Goal: Task Accomplishment & Management: Complete application form

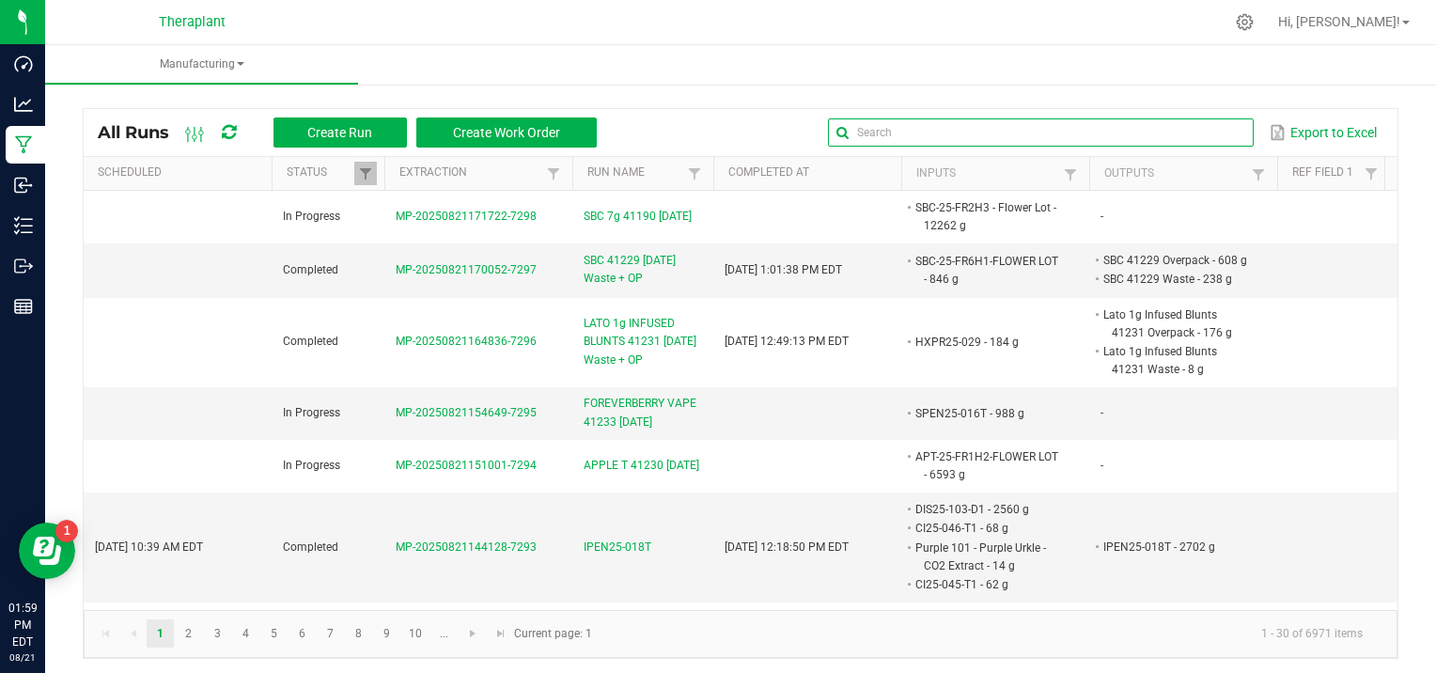
click at [1231, 124] on input "text" at bounding box center [1040, 132] width 425 height 28
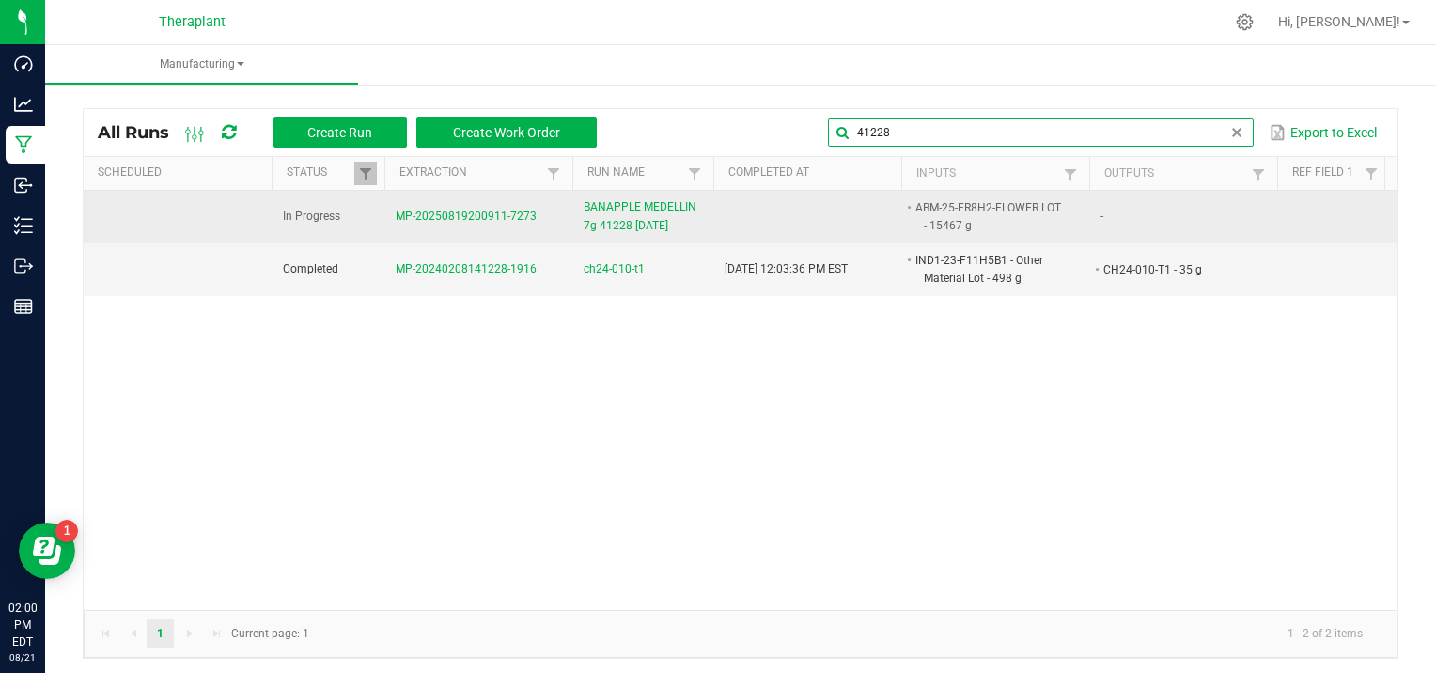
type input "41228"
click at [453, 210] on span "MP-20250819200911-7273" at bounding box center [466, 216] width 141 height 13
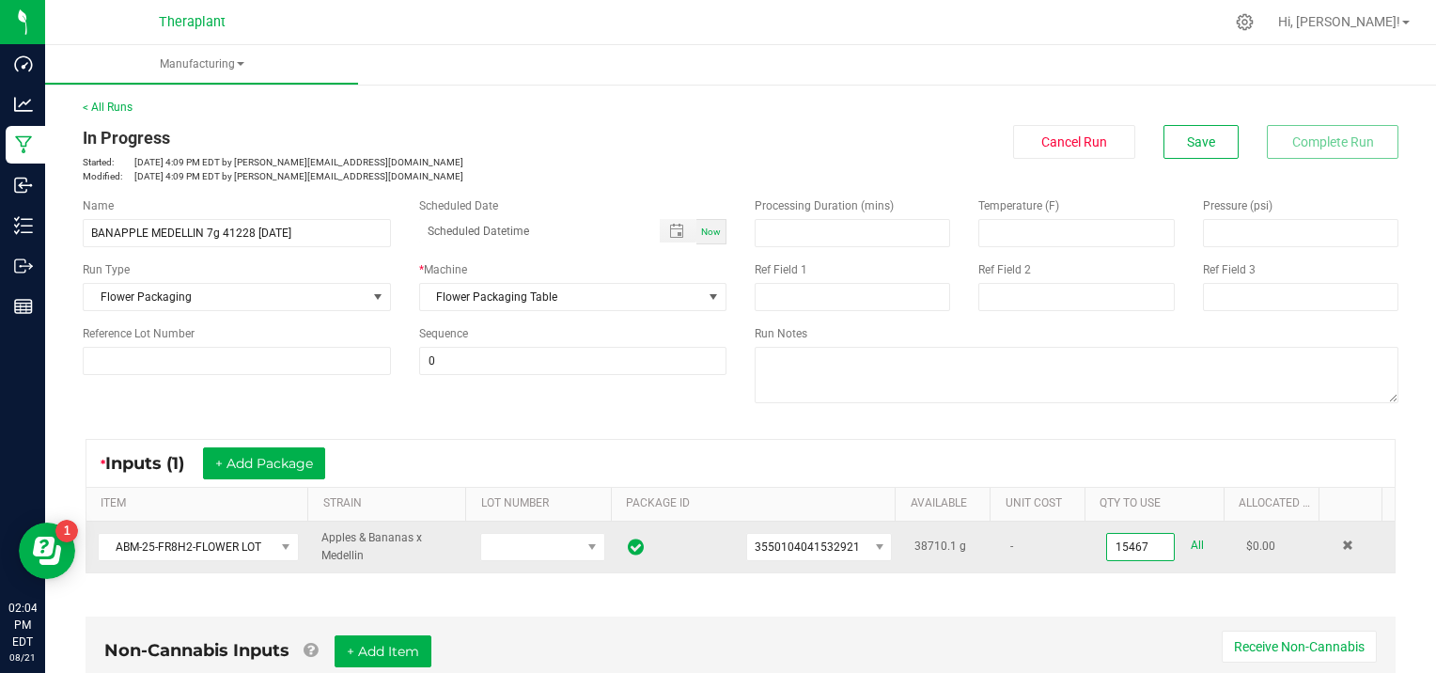
click at [1141, 544] on input "15467" at bounding box center [1140, 547] width 67 height 26
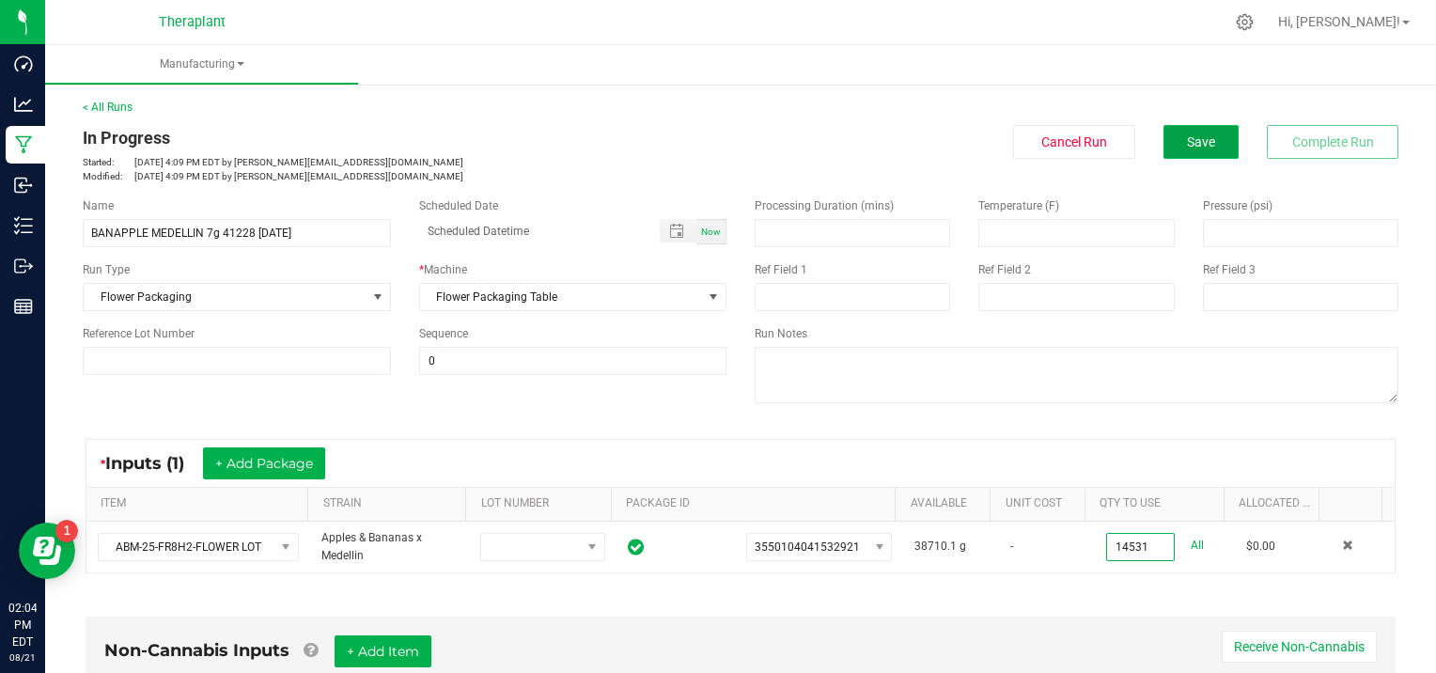
type input "14531.0000 g"
click at [1163, 132] on button "Save" at bounding box center [1200, 142] width 75 height 34
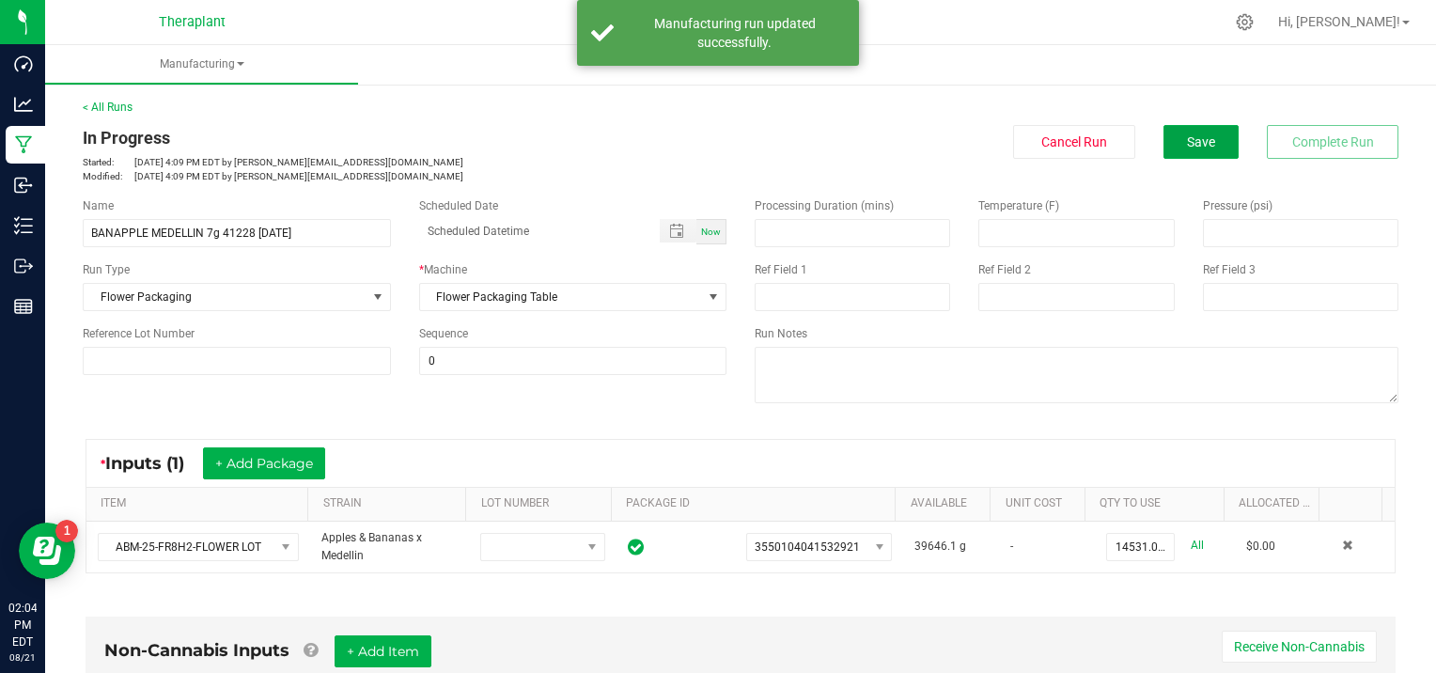
click at [1163, 132] on button "Save" at bounding box center [1200, 142] width 75 height 34
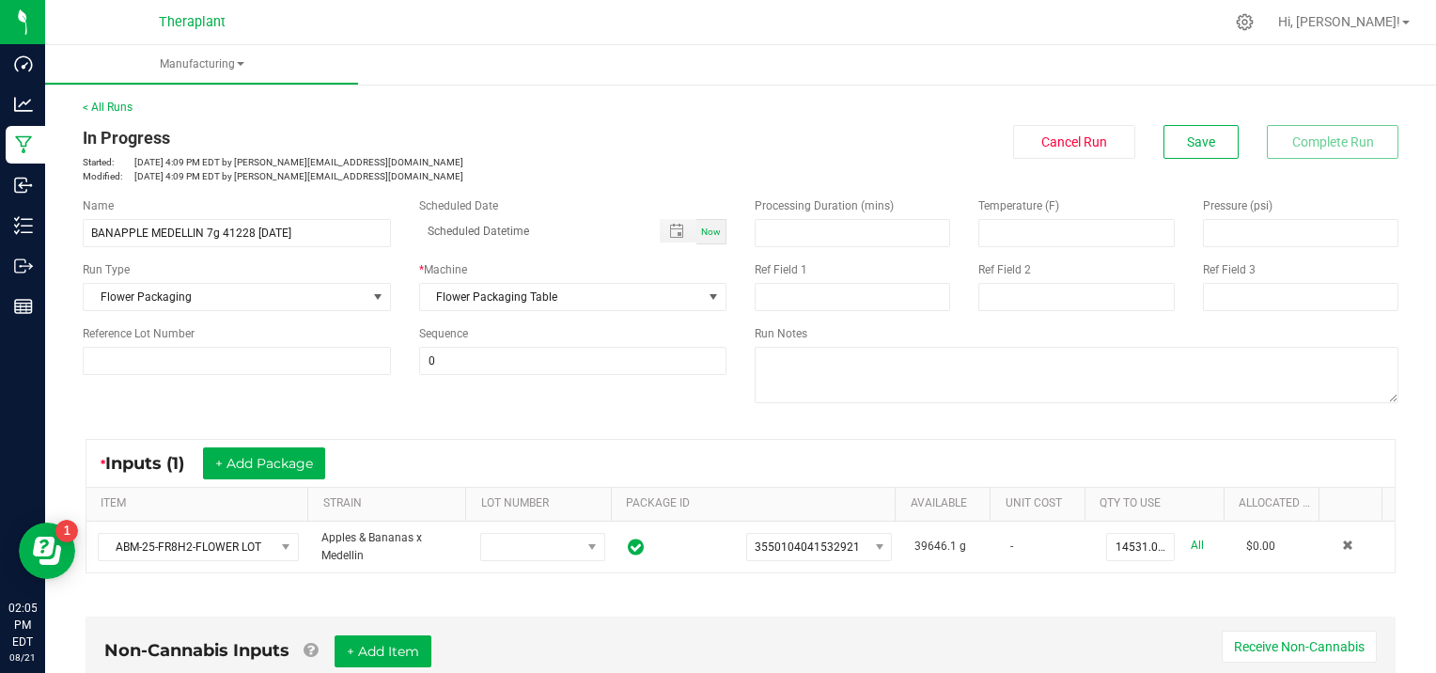
drag, startPoint x: 1145, startPoint y: 126, endPoint x: 1213, endPoint y: 135, distance: 68.3
click at [1147, 126] on div "Cancel Run Save Complete Run" at bounding box center [1076, 142] width 644 height 34
click at [1223, 137] on button "Save" at bounding box center [1200, 142] width 75 height 34
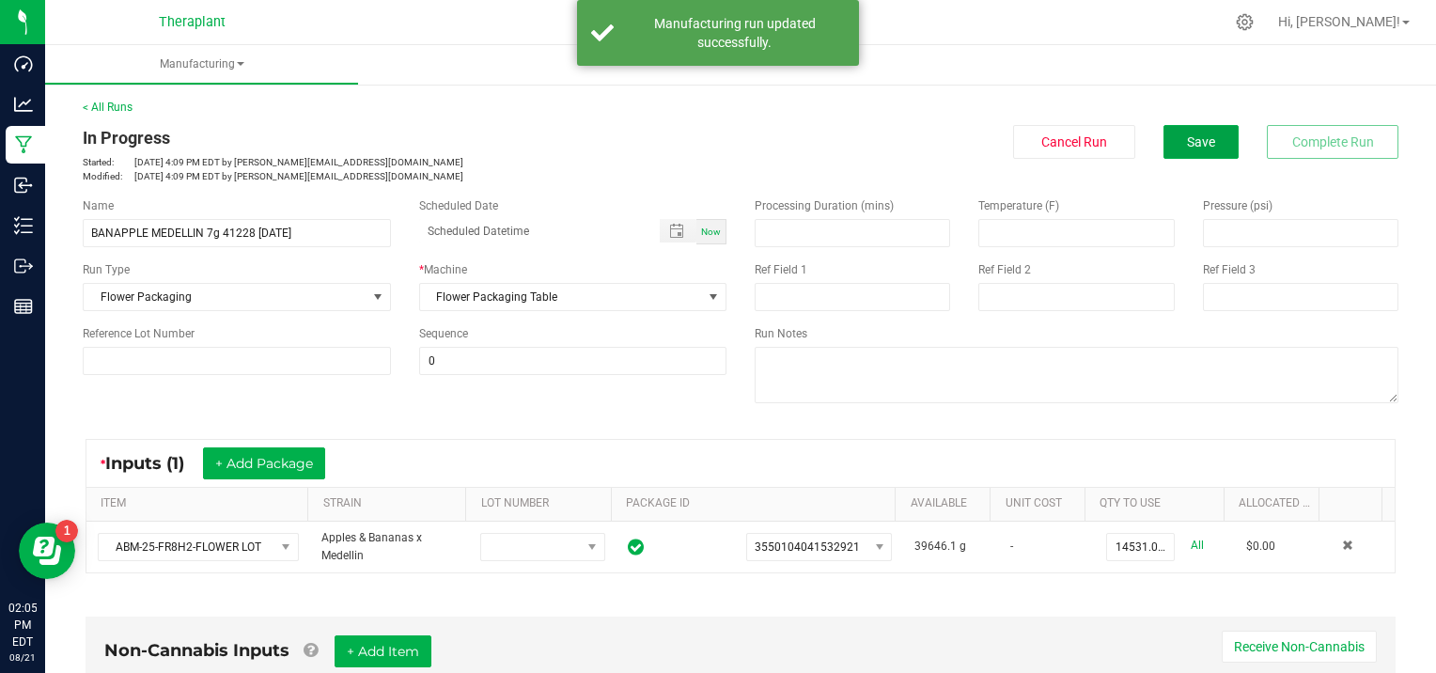
click at [1199, 146] on span "Save" at bounding box center [1201, 141] width 28 height 15
click at [1199, 143] on span "Save" at bounding box center [1201, 141] width 28 height 15
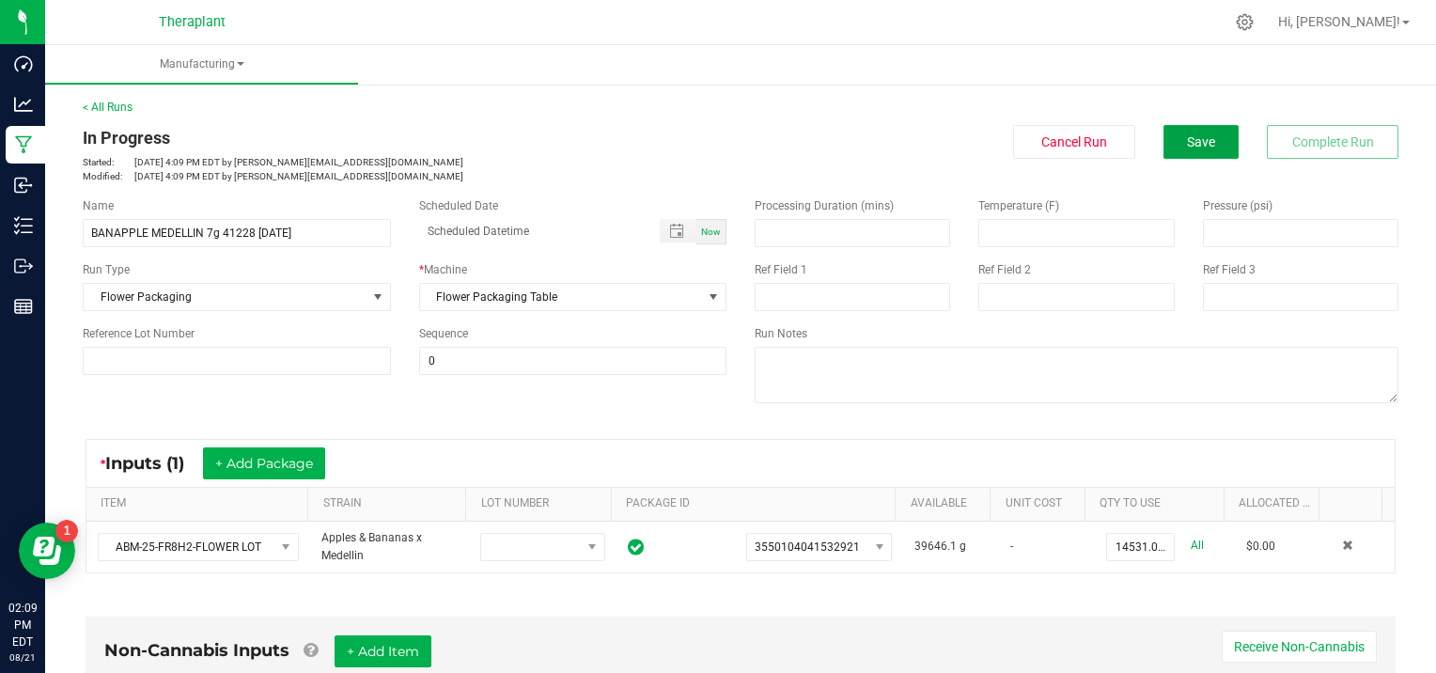
click at [1199, 143] on span "Save" at bounding box center [1201, 141] width 28 height 15
click at [1212, 137] on button "Save" at bounding box center [1200, 142] width 75 height 34
click at [130, 106] on link "< All Runs" at bounding box center [108, 107] width 50 height 13
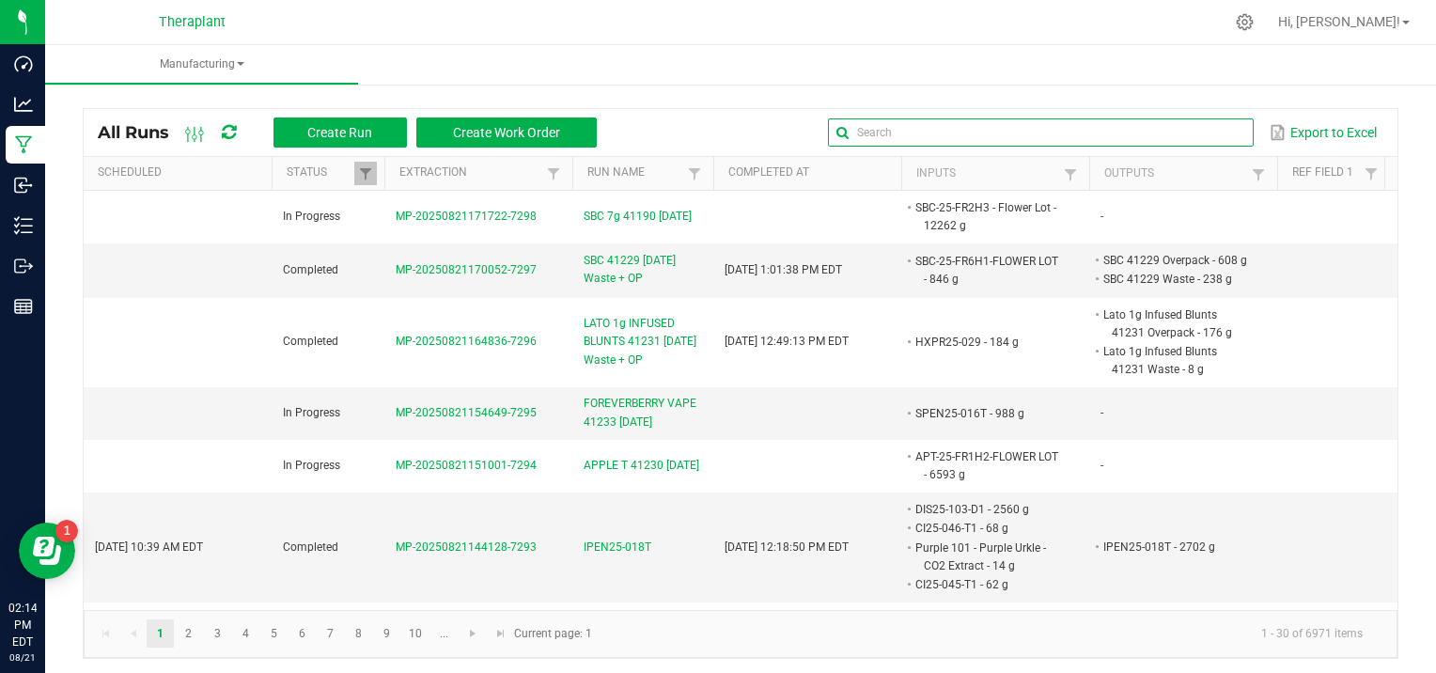
click at [1202, 128] on input "text" at bounding box center [1040, 132] width 425 height 28
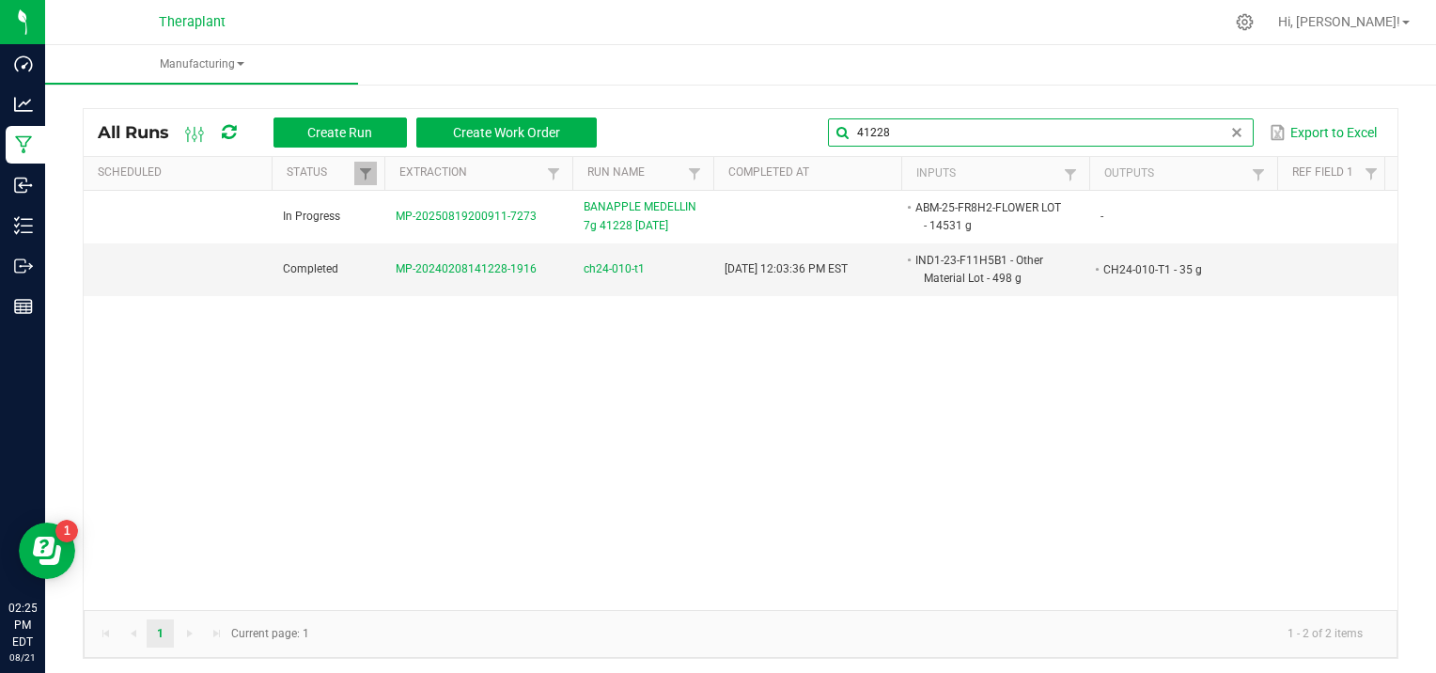
click at [887, 131] on input "41228" at bounding box center [1040, 132] width 425 height 28
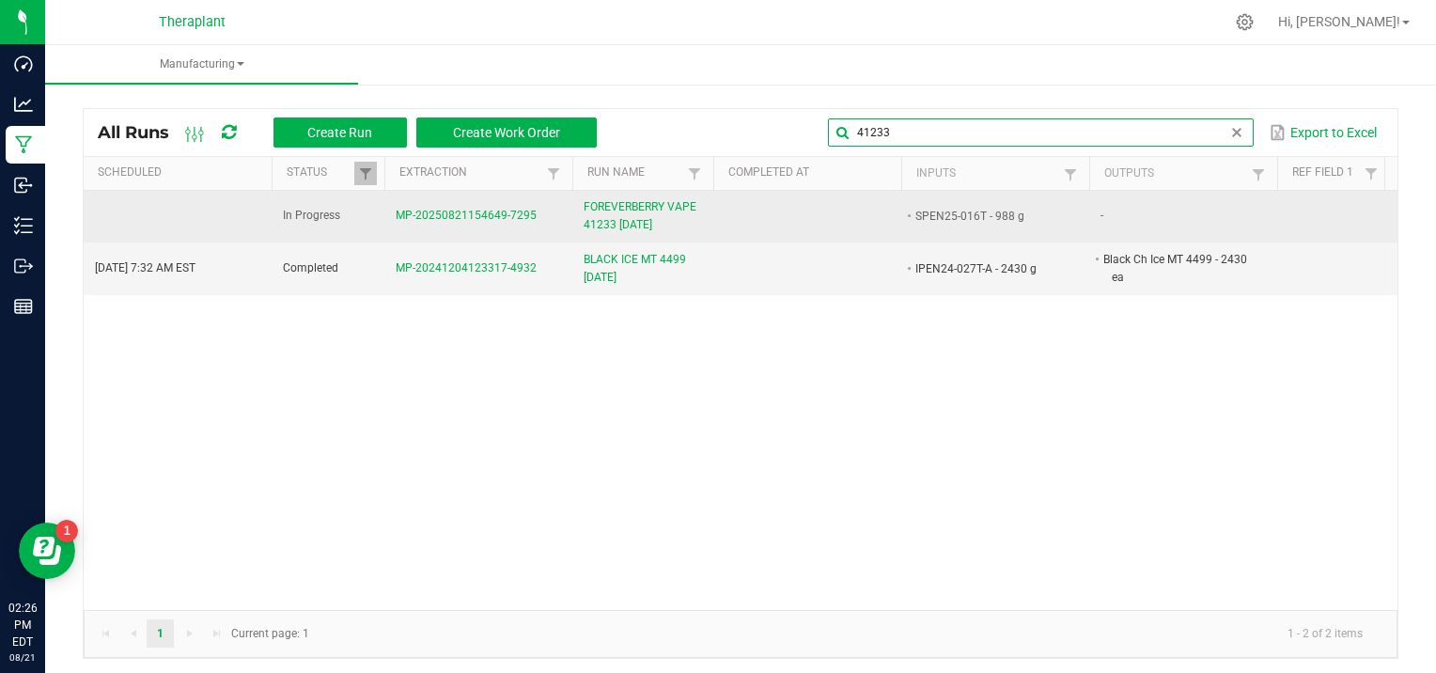
type input "41233"
click at [474, 215] on span "MP-20250821154649-7295" at bounding box center [466, 215] width 141 height 13
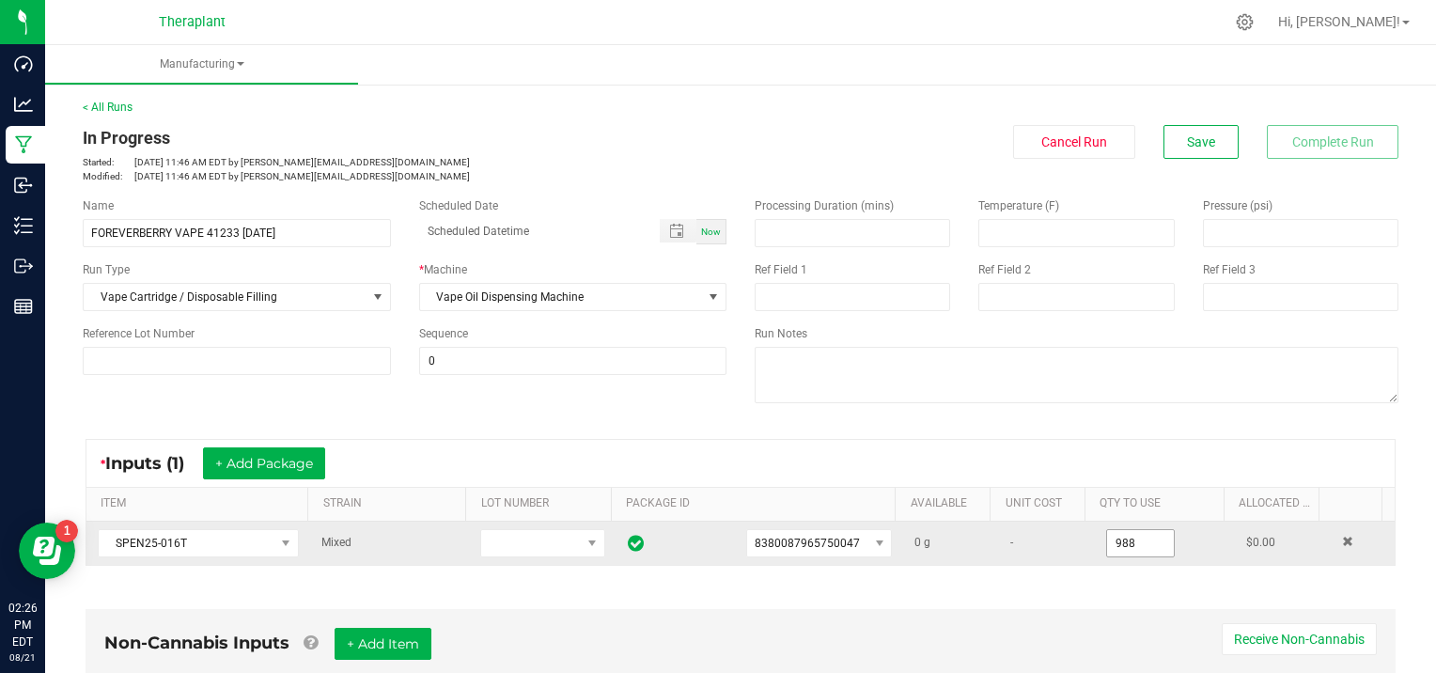
click at [1141, 541] on input "988" at bounding box center [1140, 543] width 67 height 26
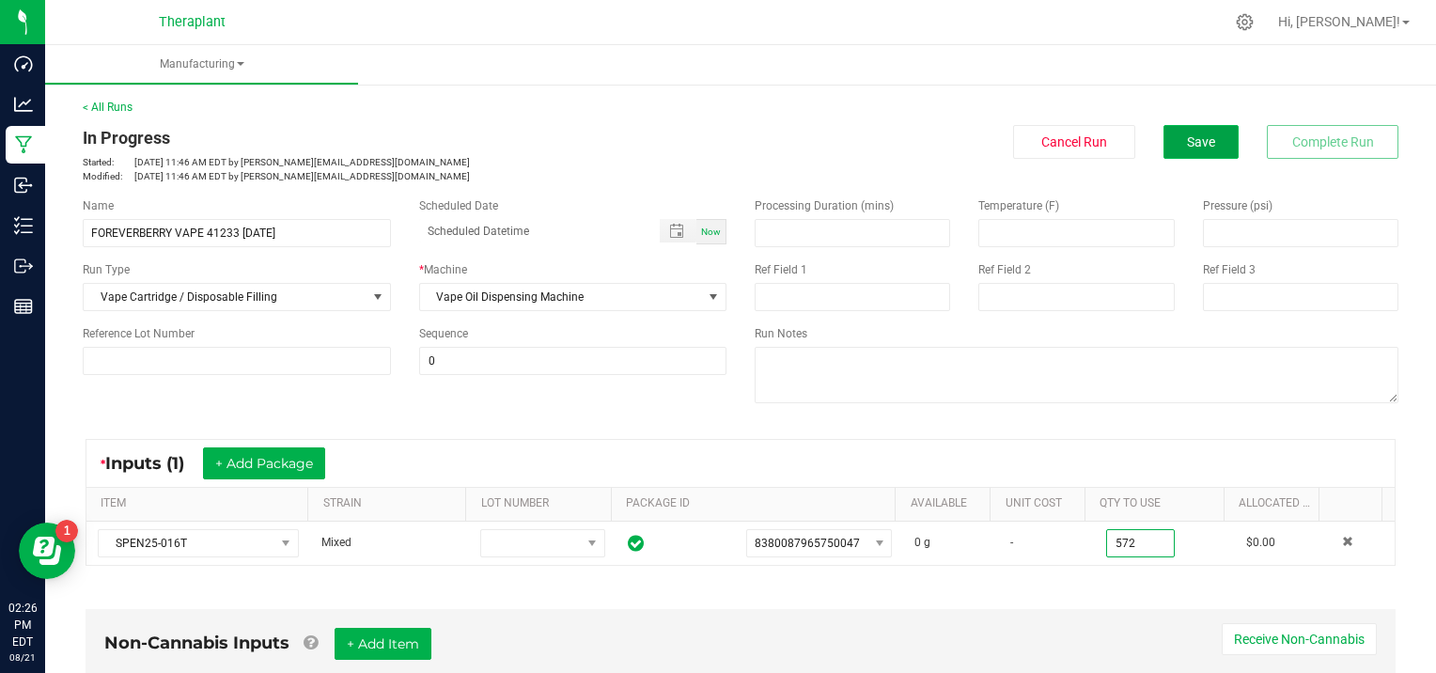
type input "572.0000 g"
click at [1205, 137] on button "Save" at bounding box center [1200, 142] width 75 height 34
click at [110, 108] on link "< All Runs" at bounding box center [108, 107] width 50 height 13
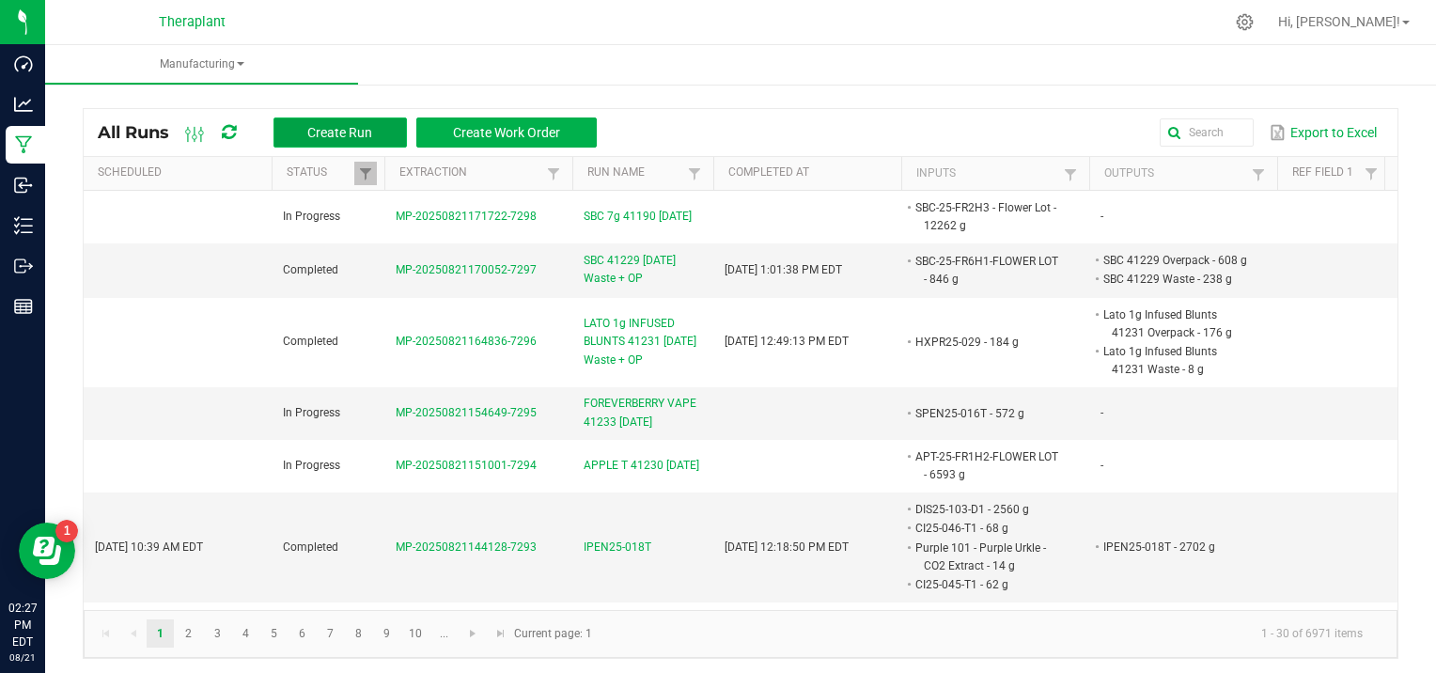
click at [353, 132] on span "Create Run" at bounding box center [339, 132] width 65 height 15
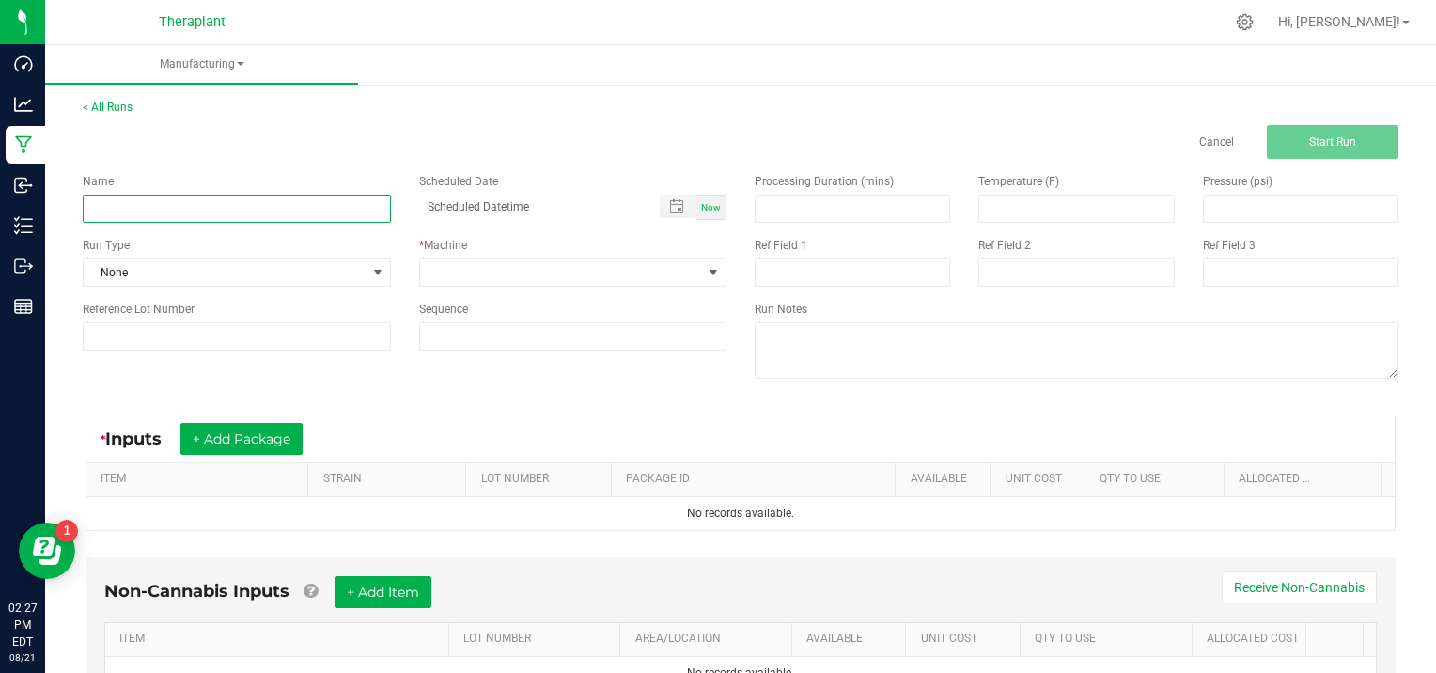
click at [170, 198] on input at bounding box center [237, 208] width 308 height 28
type input "FOREVERBERRY MT 41235 [DATE]"
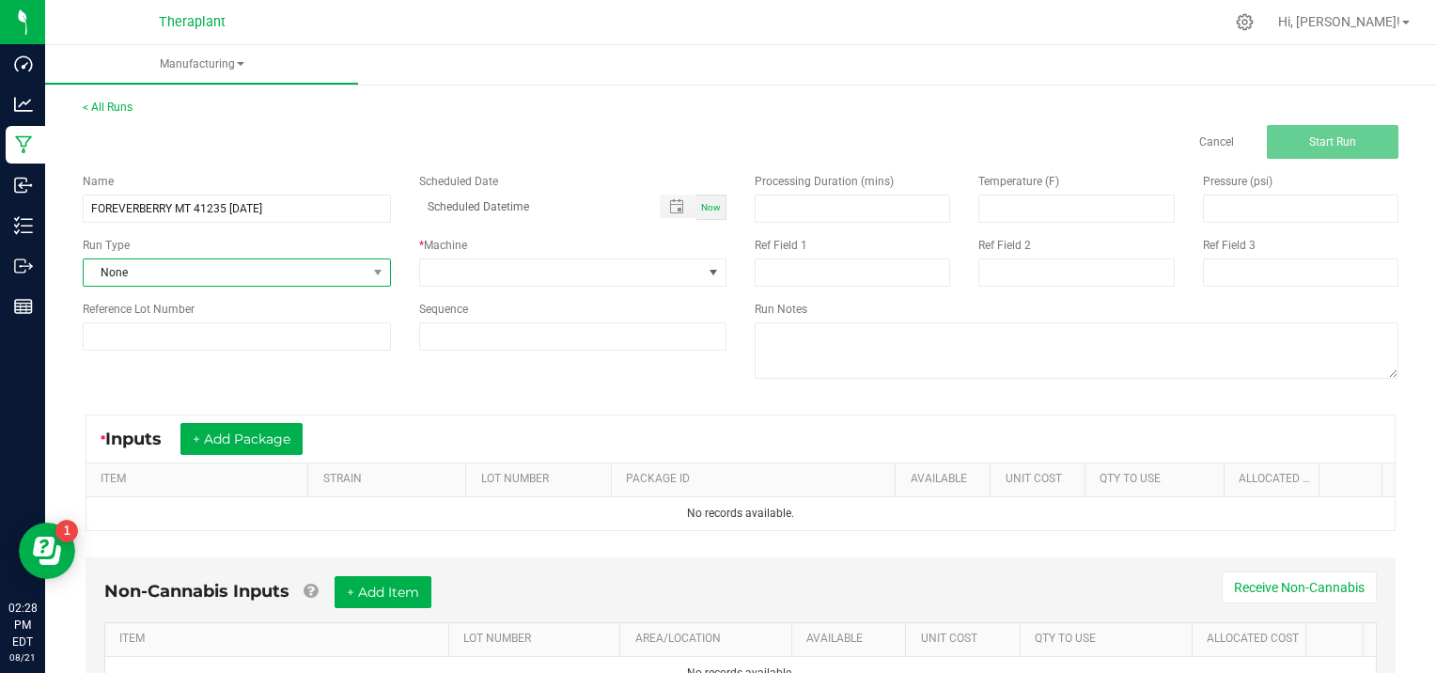
click at [372, 263] on span at bounding box center [376, 272] width 23 height 26
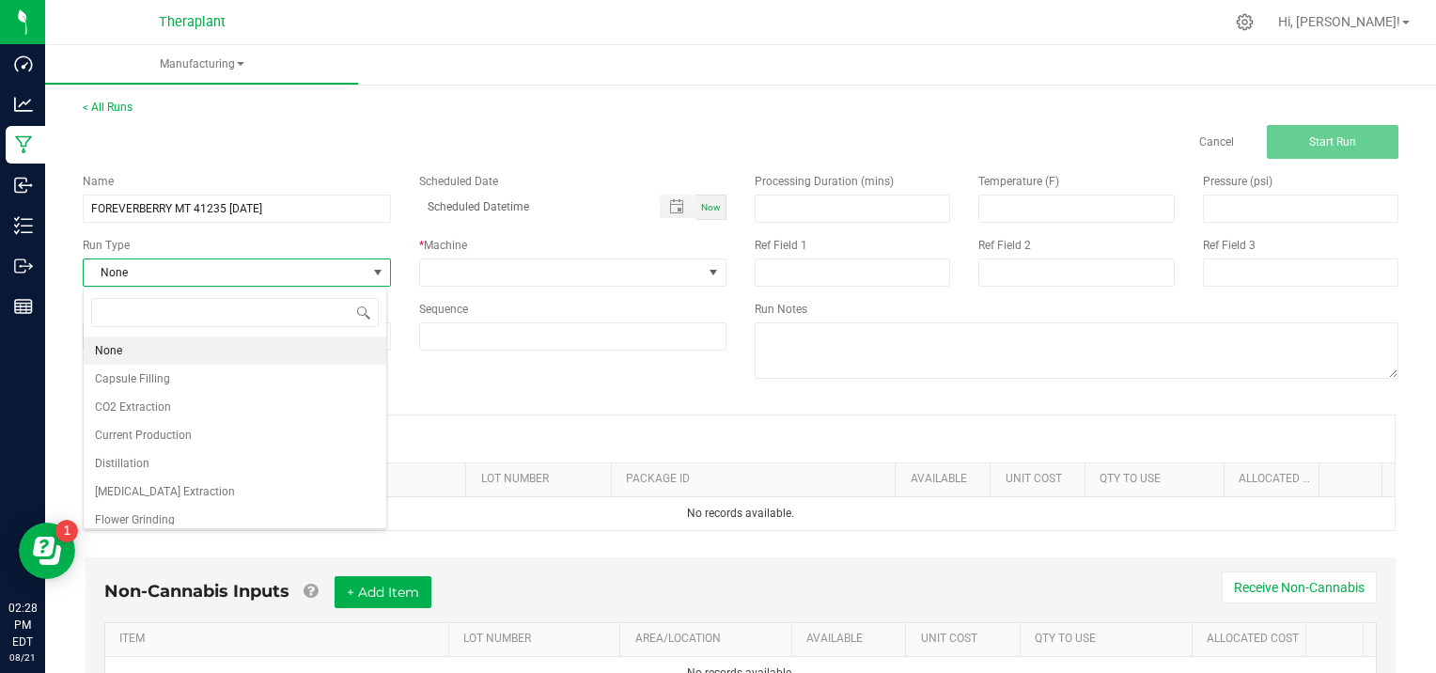
scroll to position [121, 0]
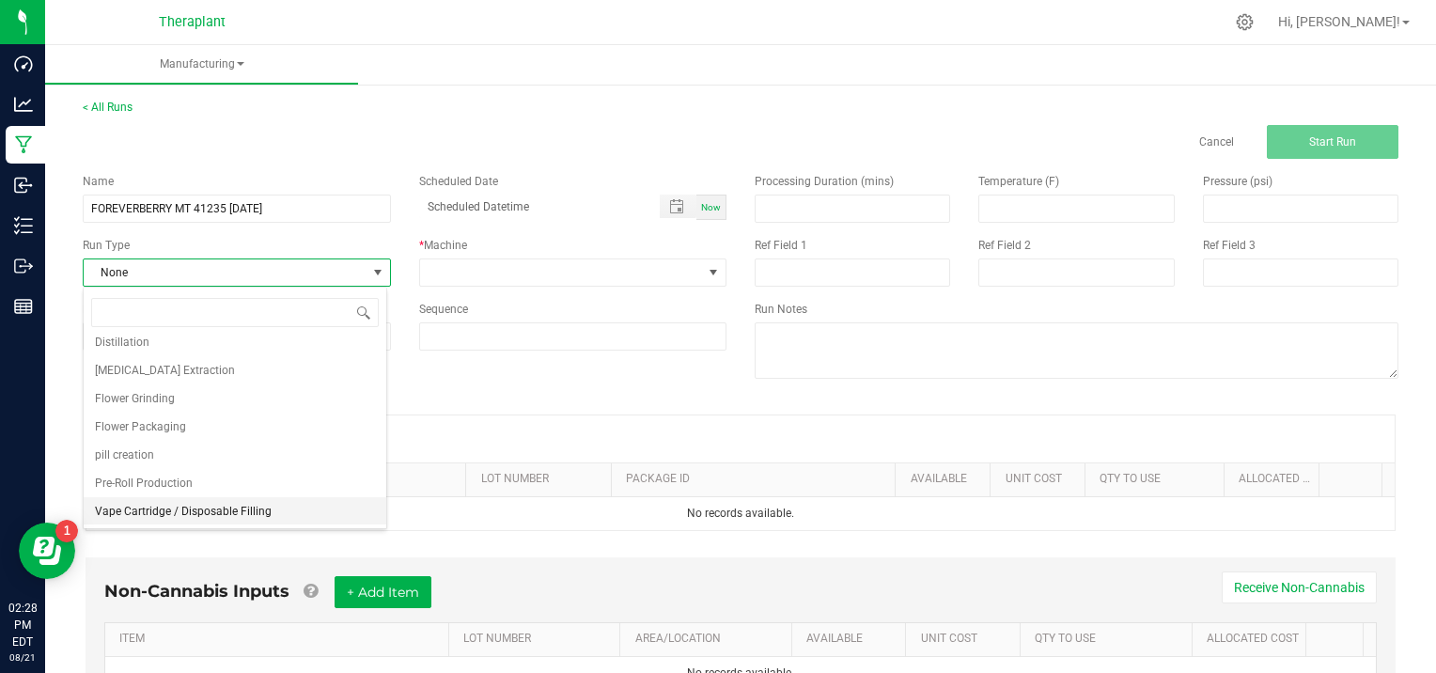
click at [221, 516] on span "Vape Cartridge / Disposable Filling" at bounding box center [183, 511] width 177 height 19
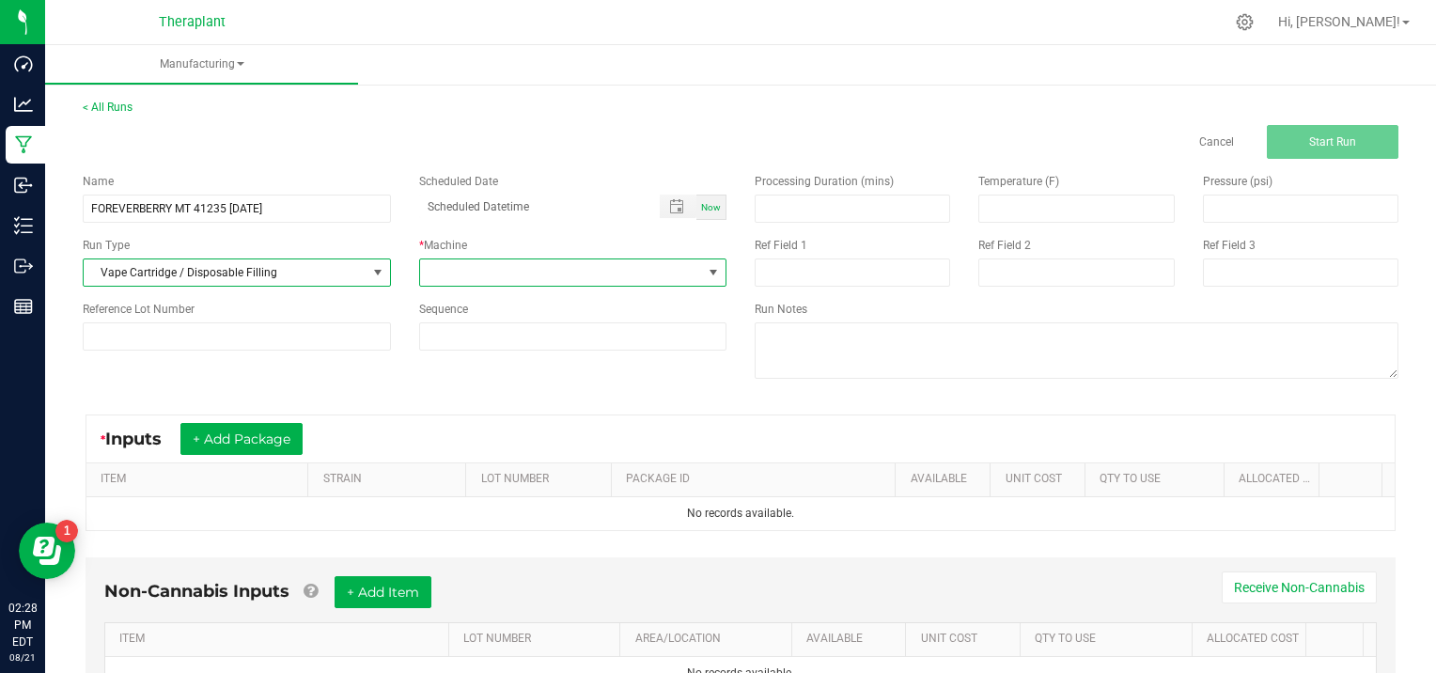
click at [706, 266] on span at bounding box center [713, 272] width 15 height 15
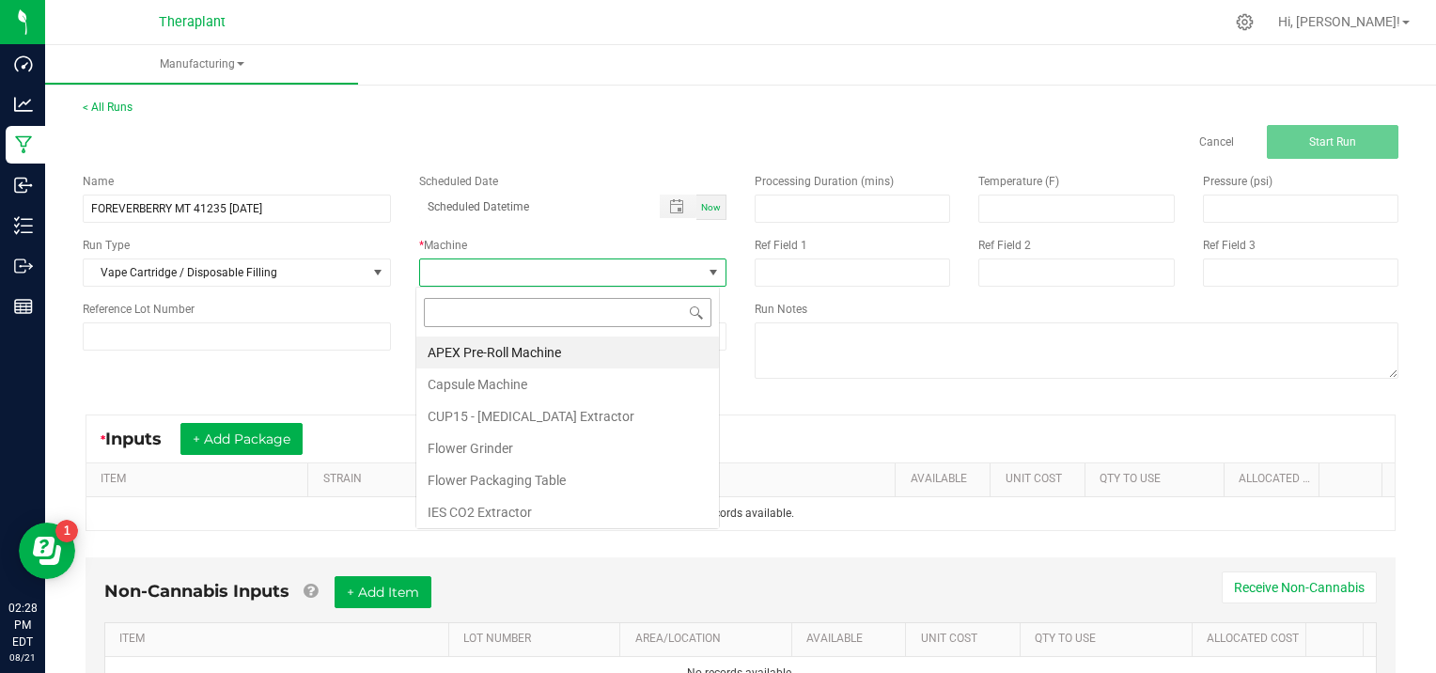
scroll to position [27, 303]
drag, startPoint x: 703, startPoint y: 373, endPoint x: 714, endPoint y: 504, distance: 131.1
click at [714, 504] on div "APEX Pre-Roll Machine Capsule Machine CUP15 - [MEDICAL_DATA] Extractor Flower […" at bounding box center [567, 430] width 303 height 188
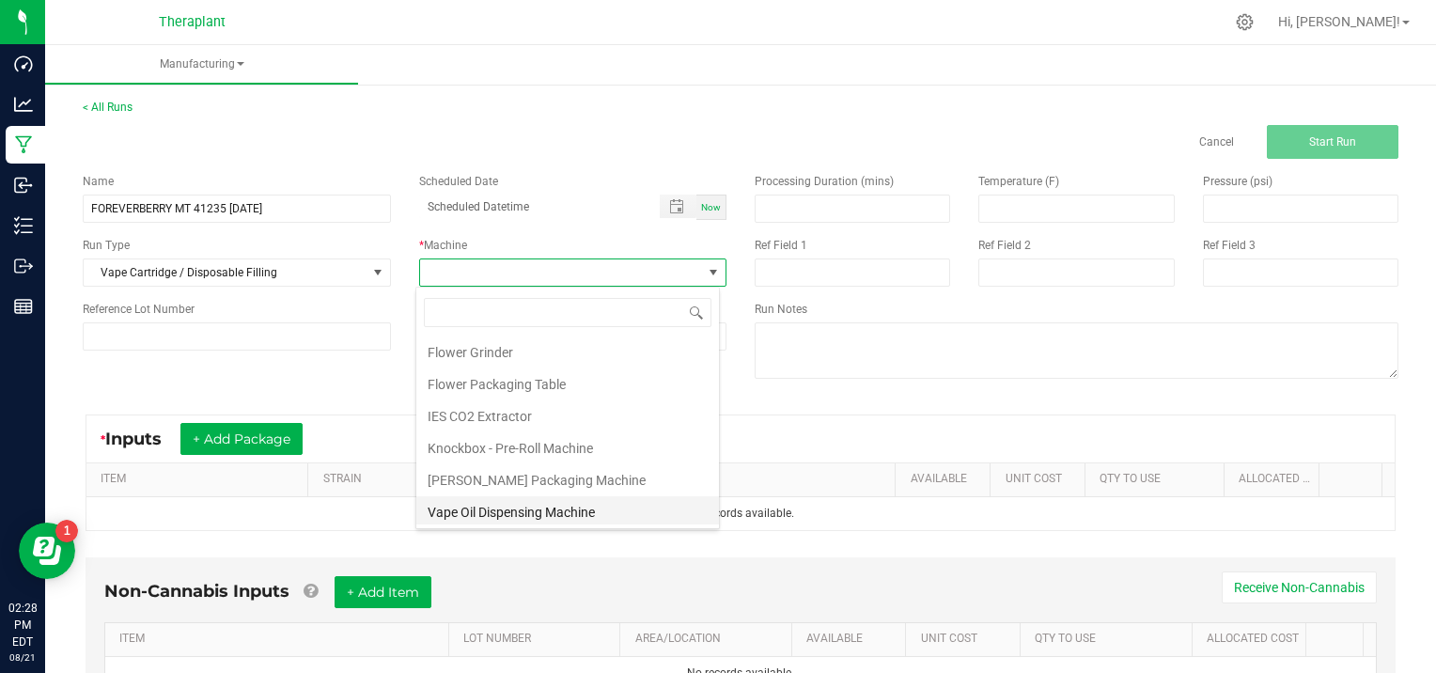
click at [538, 511] on li "Vape Oil Dispensing Machine" at bounding box center [567, 512] width 303 height 32
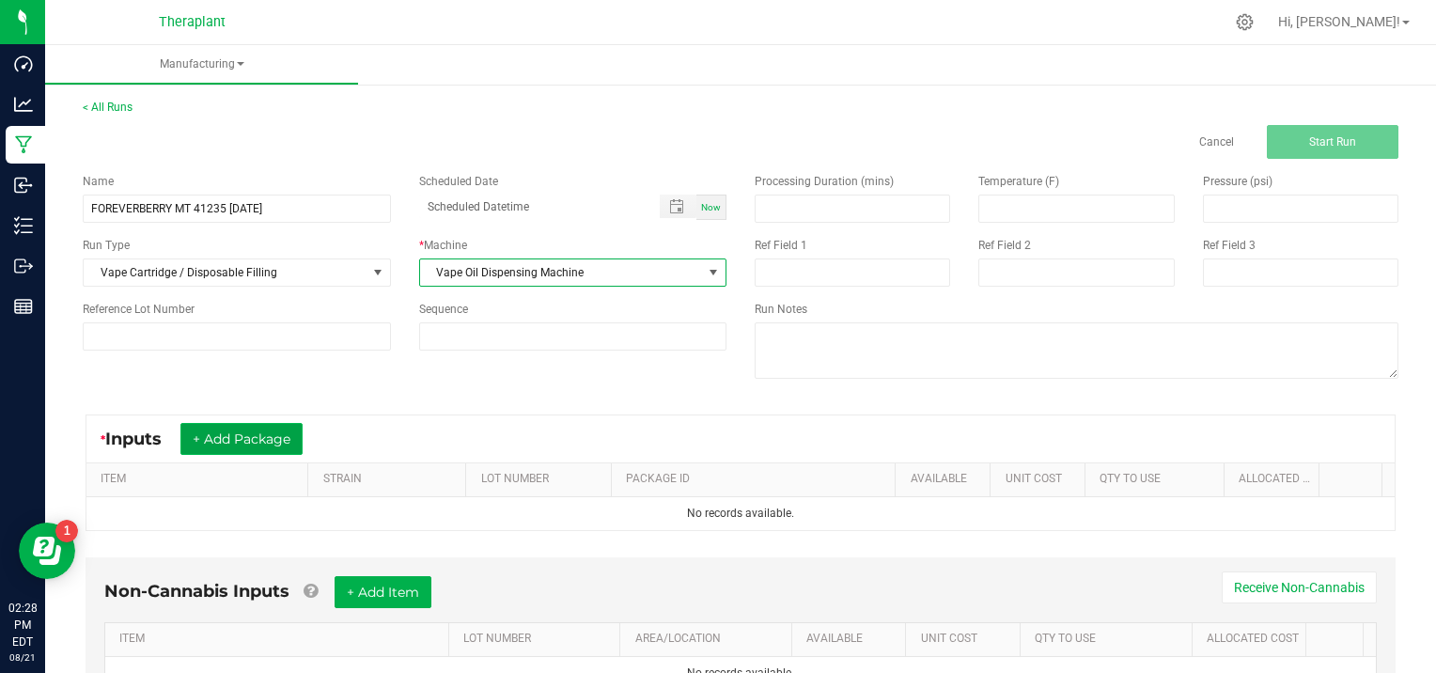
click at [259, 431] on button "+ Add Package" at bounding box center [241, 439] width 122 height 32
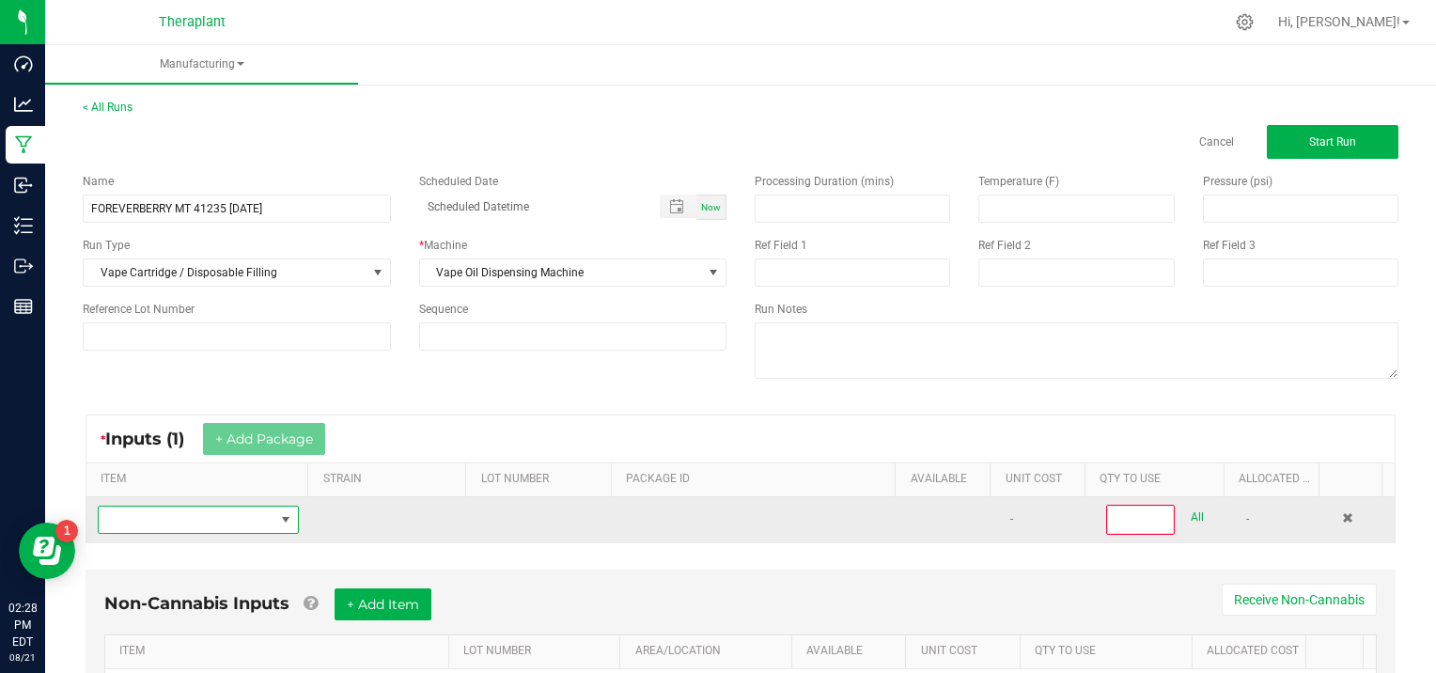
click at [127, 515] on span "NO DATA FOUND" at bounding box center [187, 519] width 176 height 26
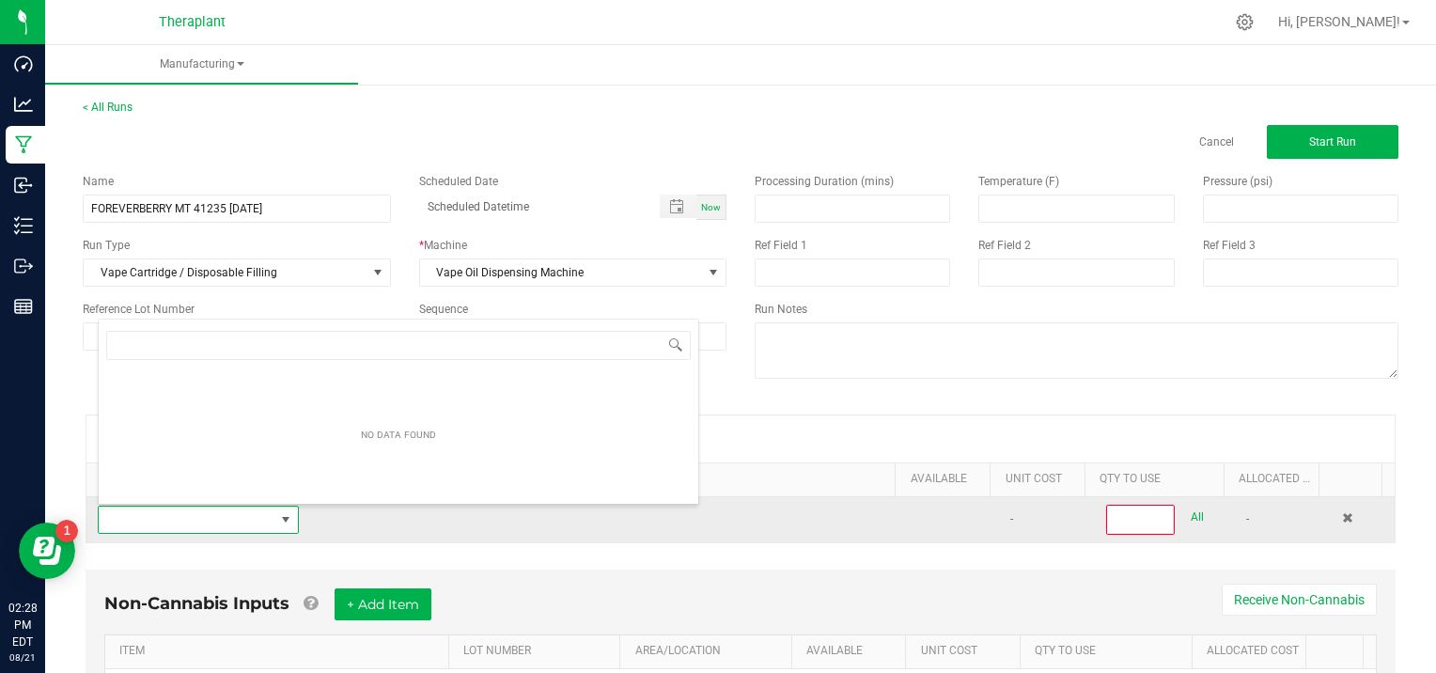
scroll to position [27, 194]
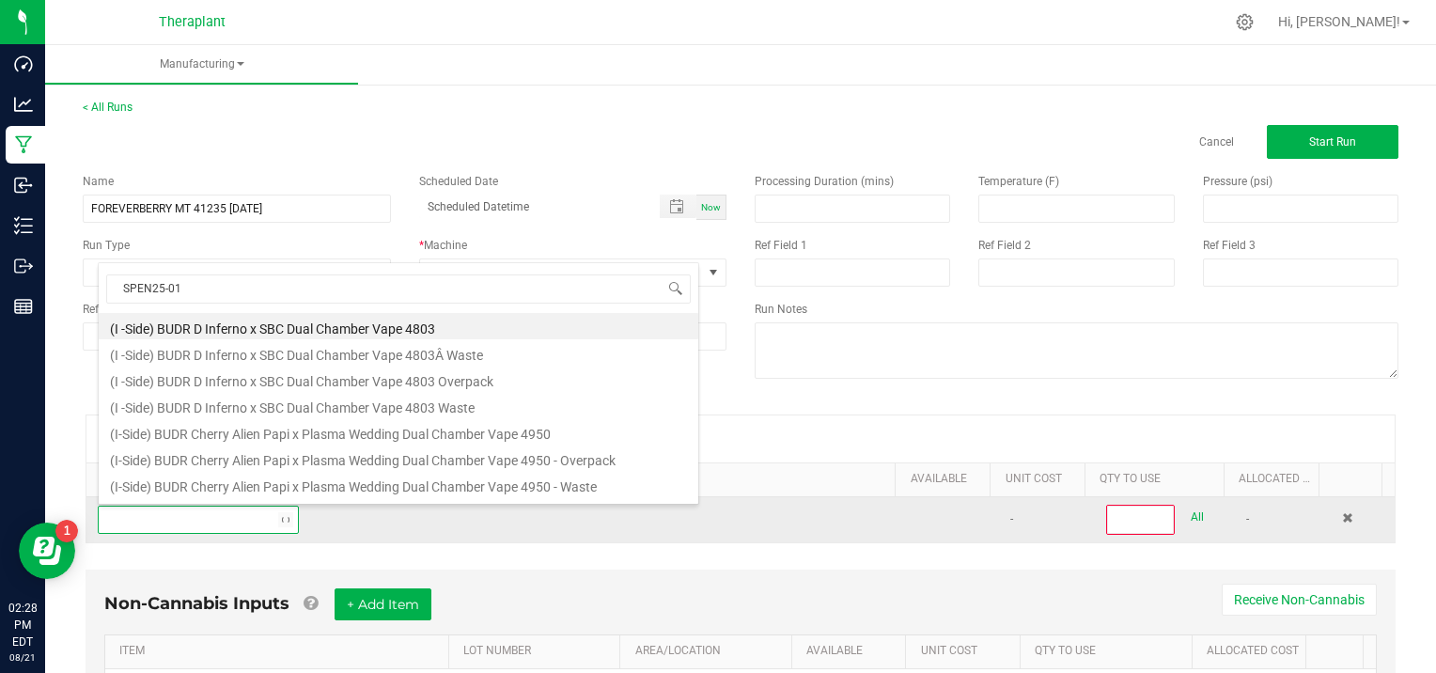
type input "SPEN25-016"
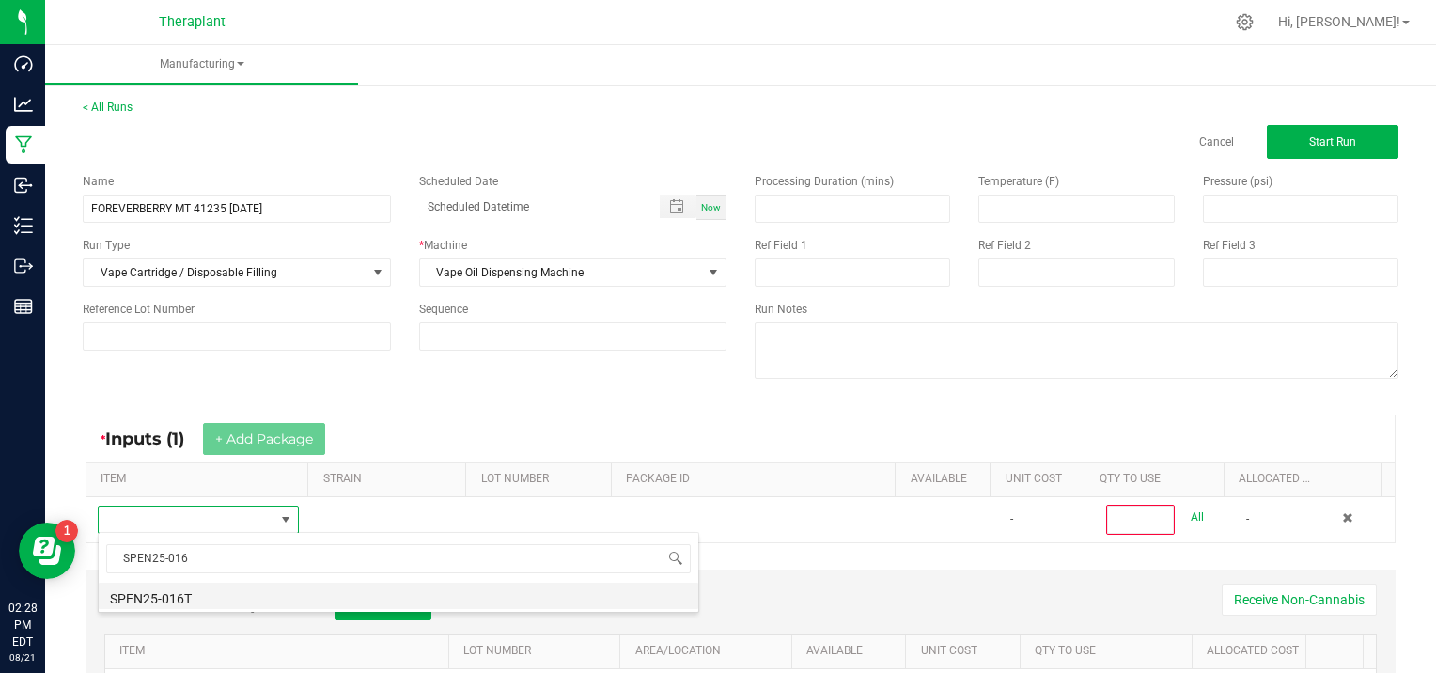
click at [206, 595] on li "SPEN25-016T" at bounding box center [398, 595] width 599 height 26
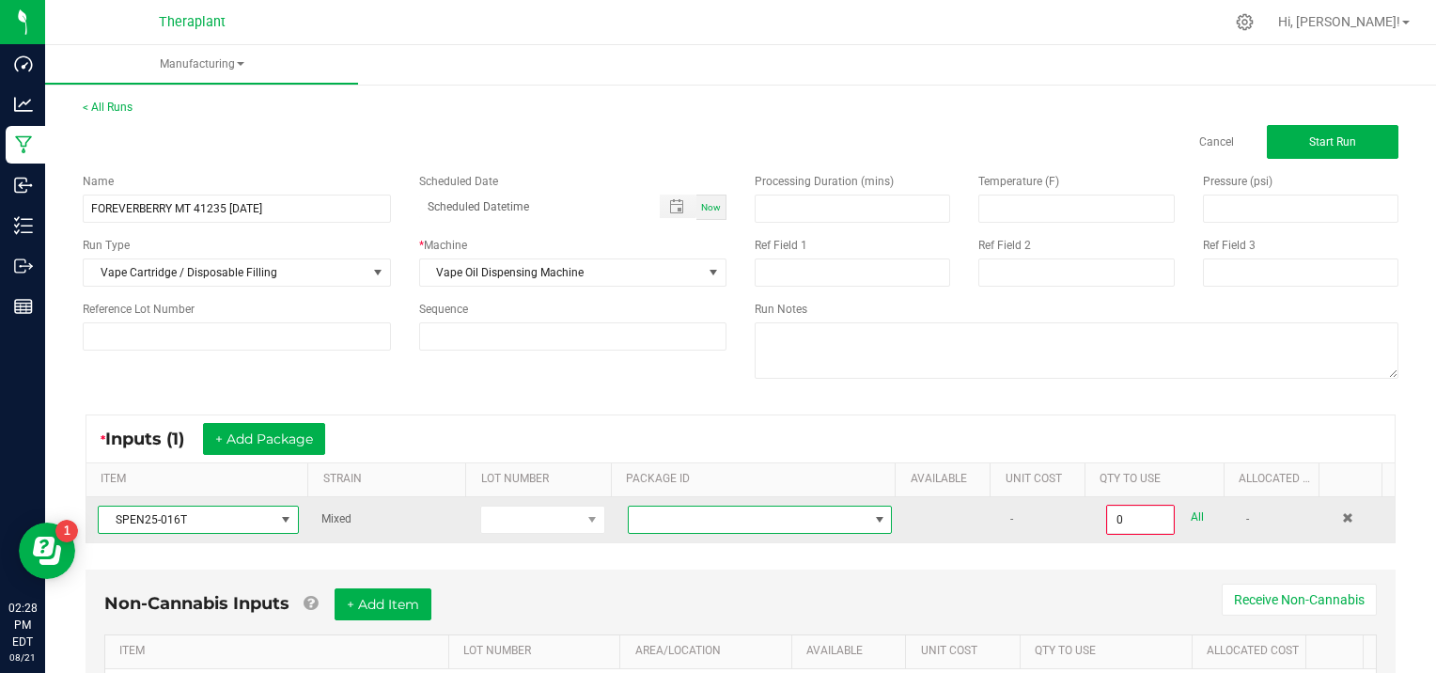
click at [872, 514] on span at bounding box center [879, 519] width 15 height 15
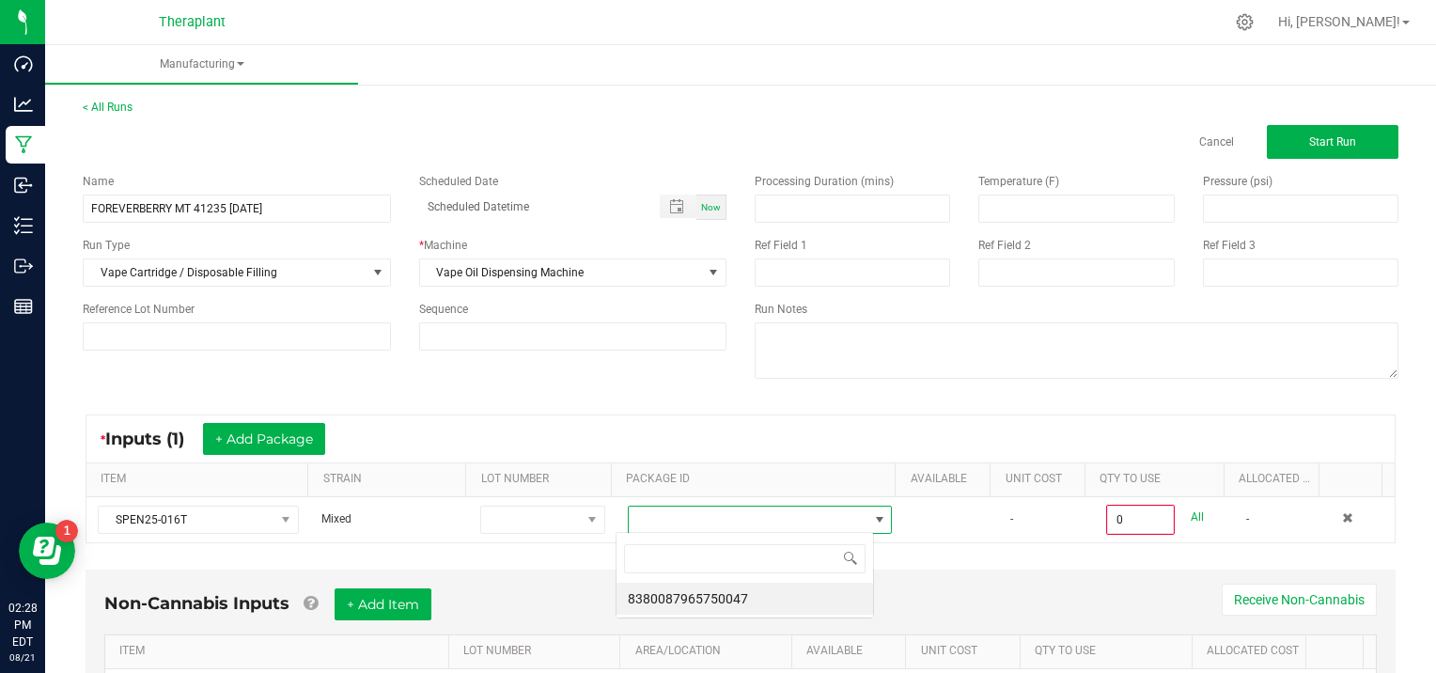
scroll to position [27, 257]
click at [757, 601] on li "8380087965750047" at bounding box center [744, 598] width 256 height 32
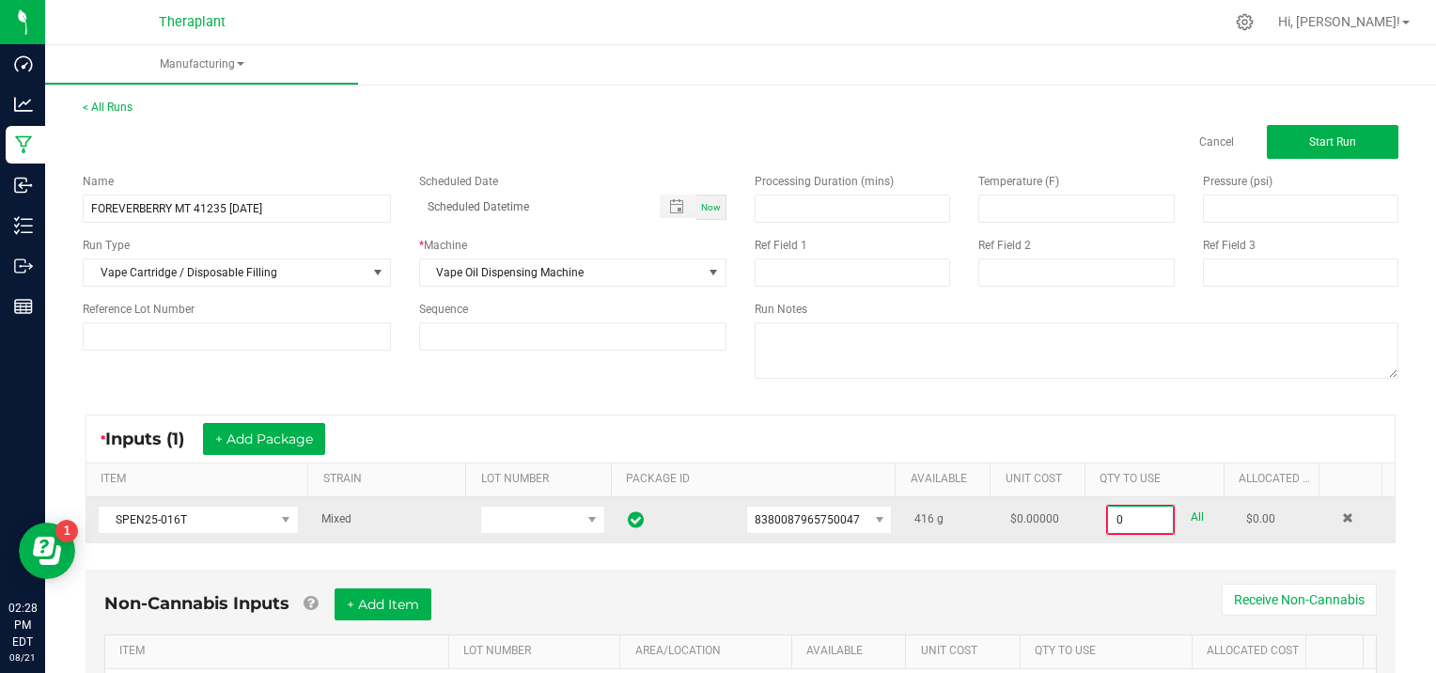
click at [1147, 517] on input "0" at bounding box center [1140, 519] width 65 height 26
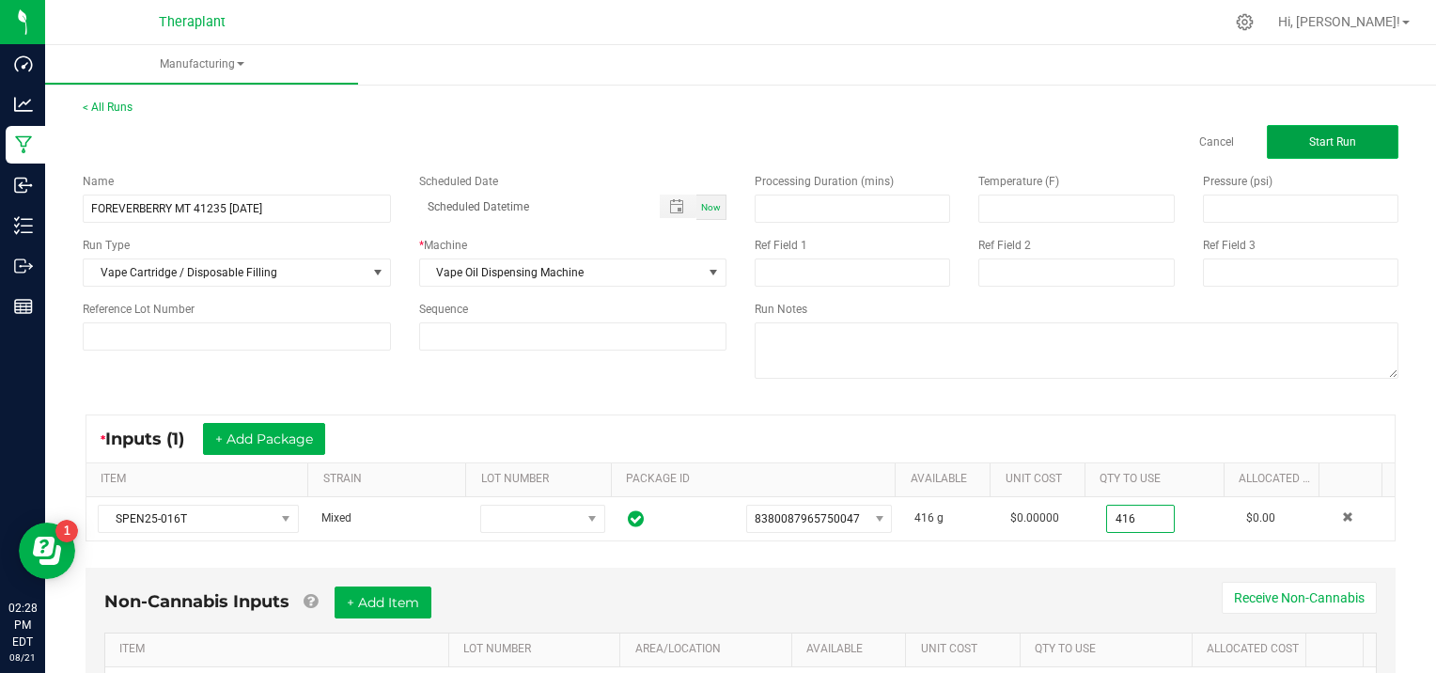
type input "416.0000 g"
click at [1312, 148] on span "Start Run" at bounding box center [1332, 141] width 47 height 13
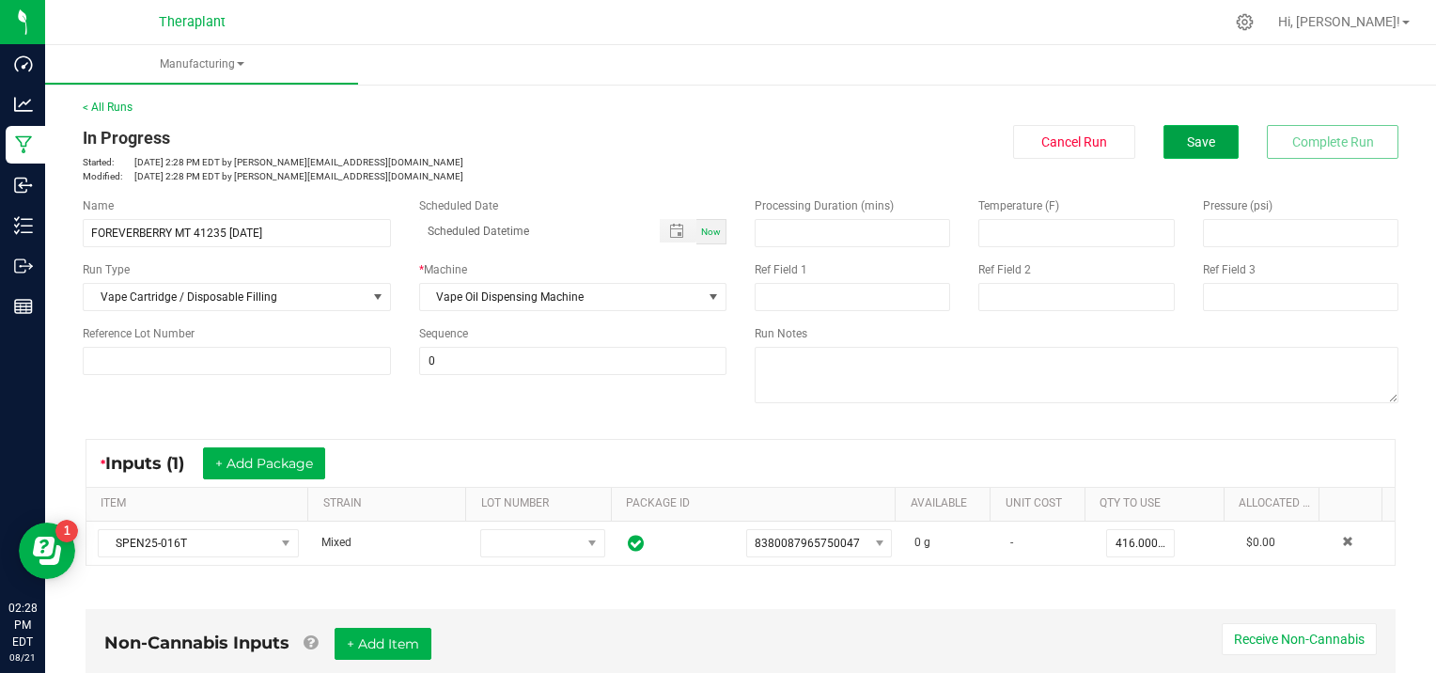
click at [1187, 146] on span "Save" at bounding box center [1201, 141] width 28 height 15
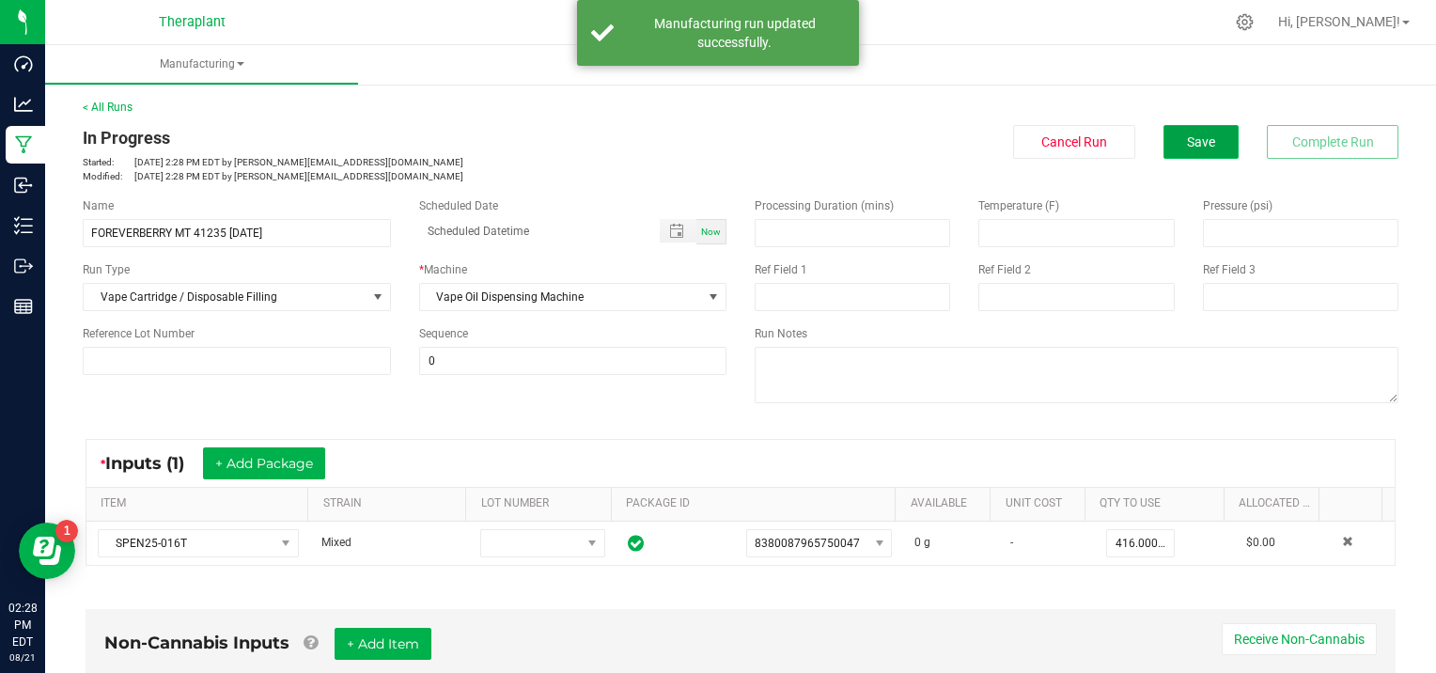
click at [1187, 141] on span "Save" at bounding box center [1201, 141] width 28 height 15
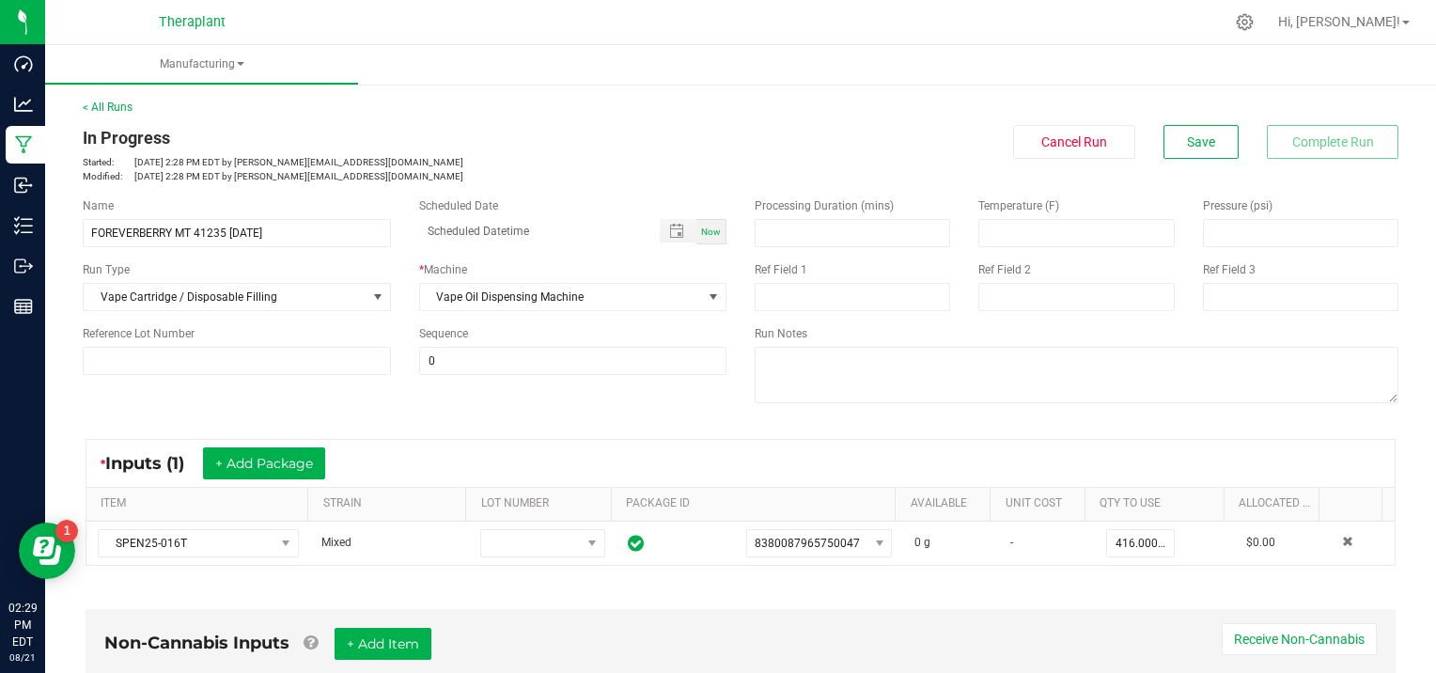
click at [996, 649] on div "Non-Cannabis Inputs + Add Item Receive Non-Cannabis" at bounding box center [740, 651] width 1272 height 46
click at [1217, 148] on button "Save" at bounding box center [1200, 142] width 75 height 34
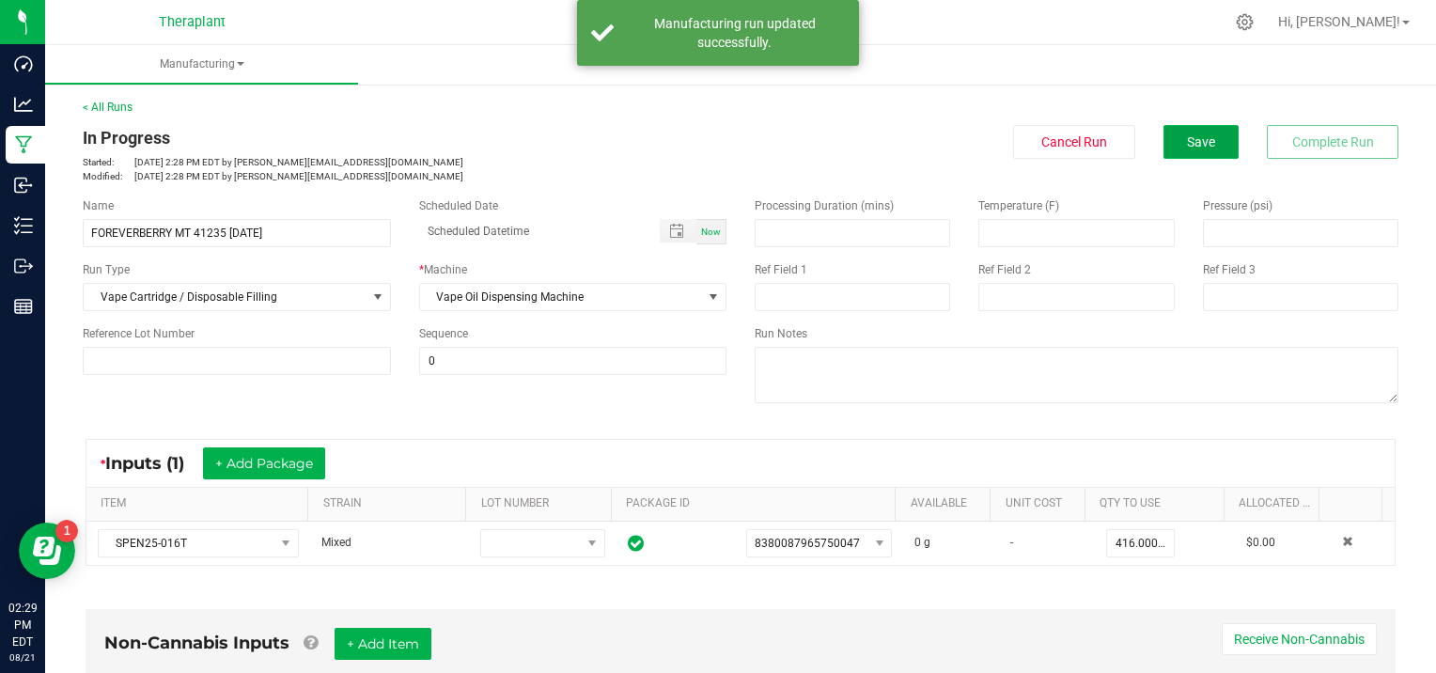
click at [1187, 137] on span "Save" at bounding box center [1201, 141] width 28 height 15
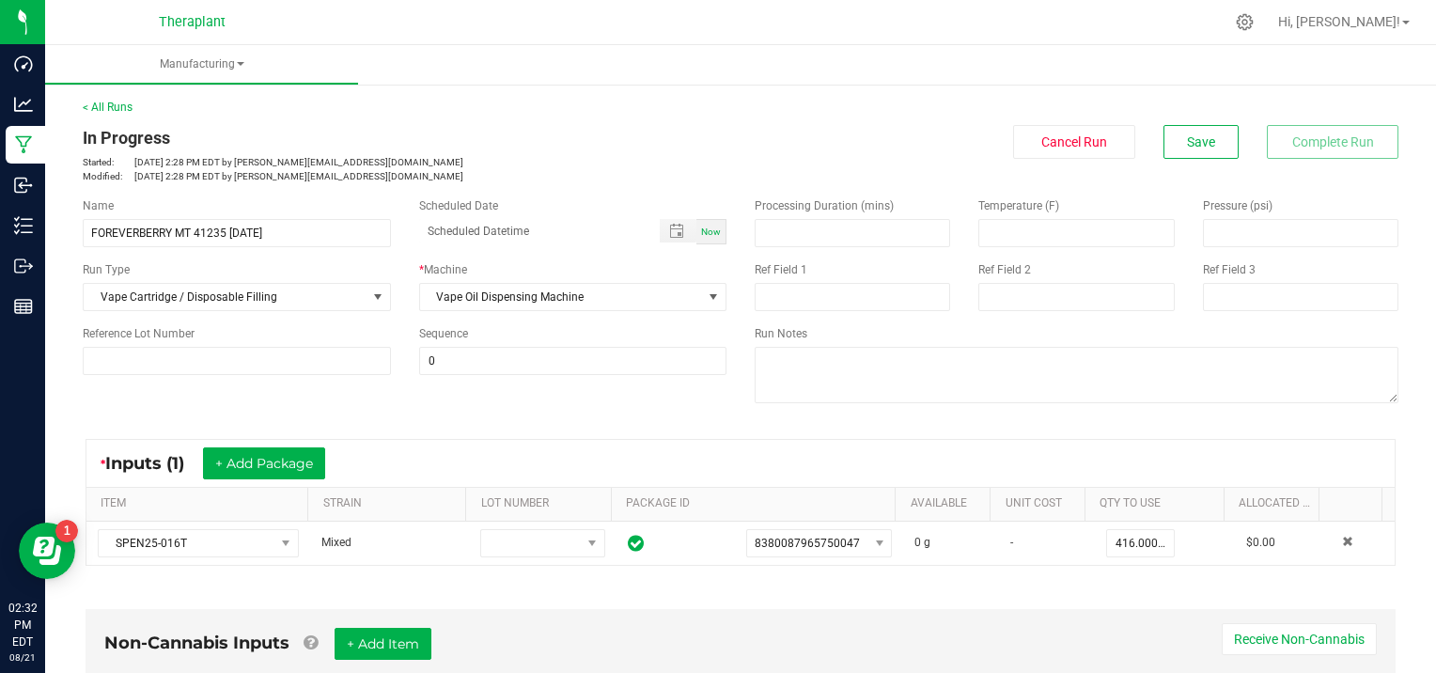
click at [470, 61] on ul "Manufacturing" at bounding box center [763, 65] width 1436 height 40
click at [1166, 132] on button "Save" at bounding box center [1200, 142] width 75 height 34
click at [418, 49] on ul "Manufacturing" at bounding box center [763, 65] width 1436 height 40
click at [1187, 137] on span "Save" at bounding box center [1201, 141] width 28 height 15
click at [95, 105] on link "< All Runs" at bounding box center [108, 107] width 50 height 13
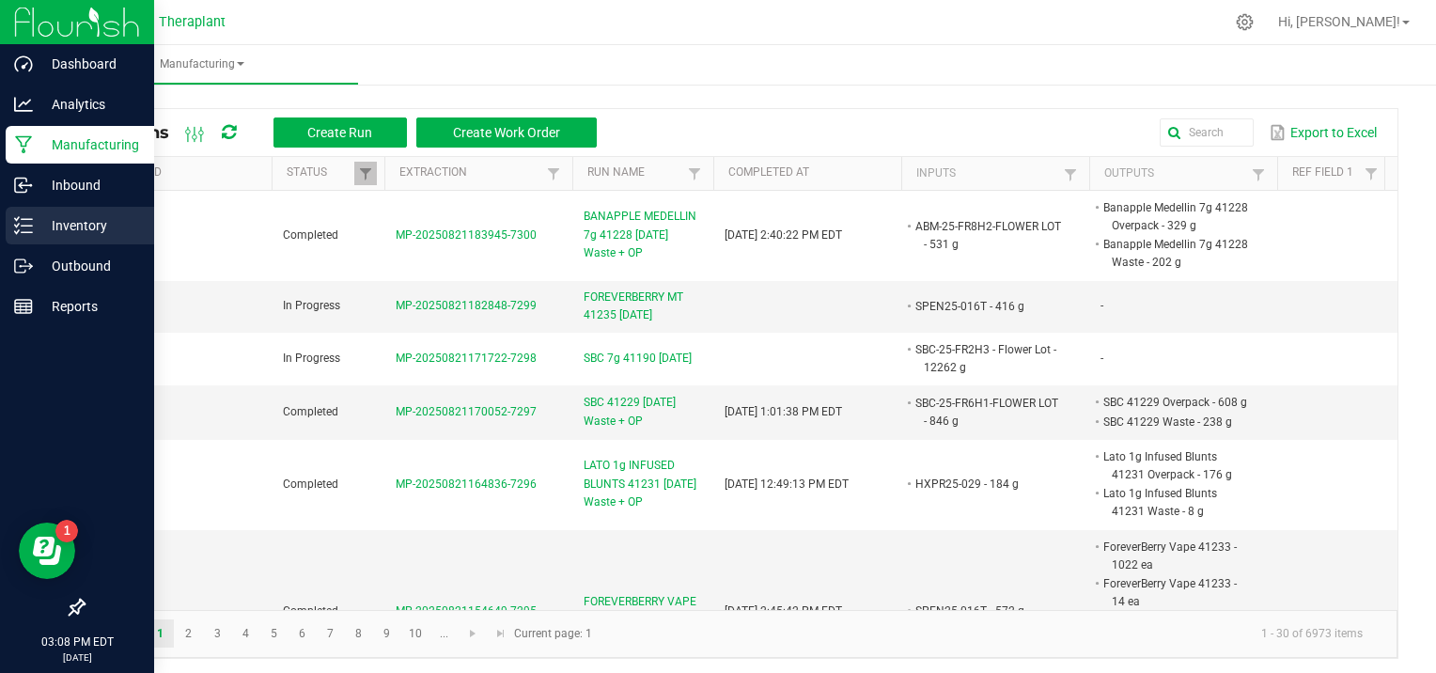
click at [98, 226] on p "Inventory" at bounding box center [89, 225] width 113 height 23
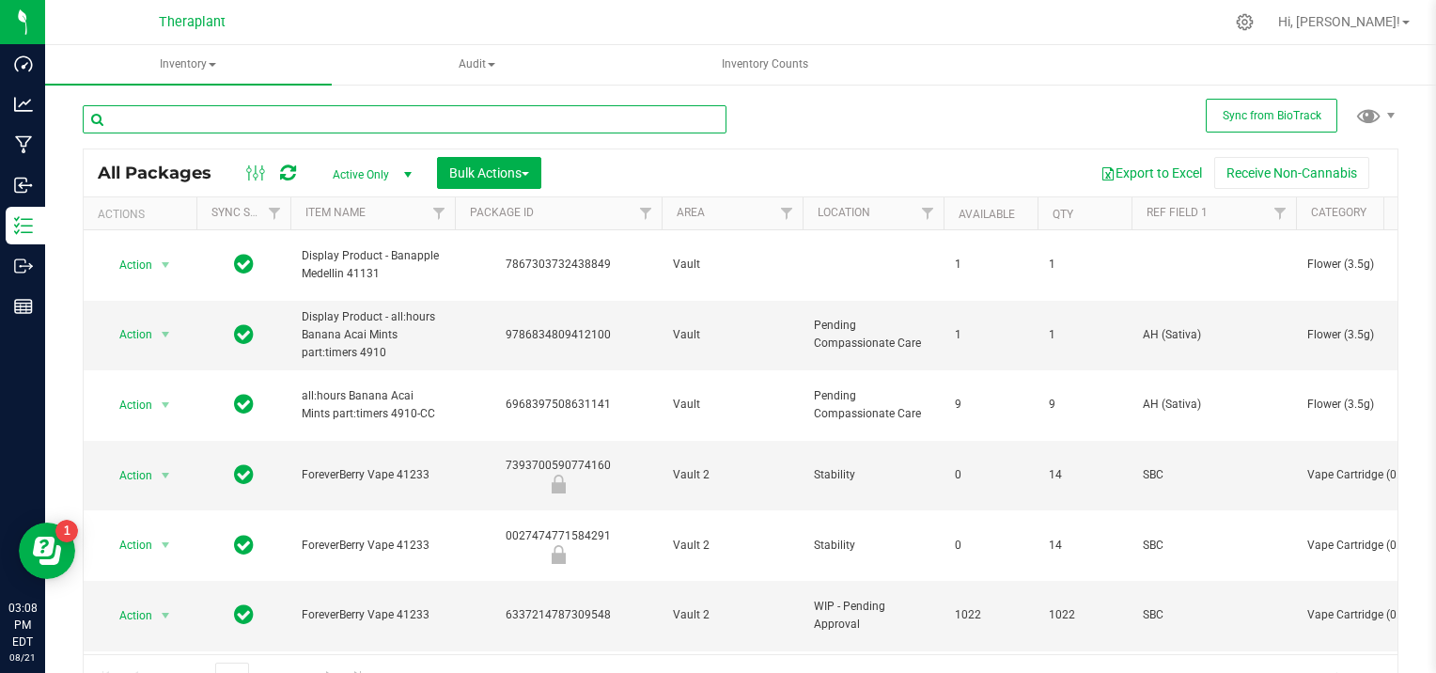
click at [148, 116] on input "text" at bounding box center [405, 119] width 644 height 28
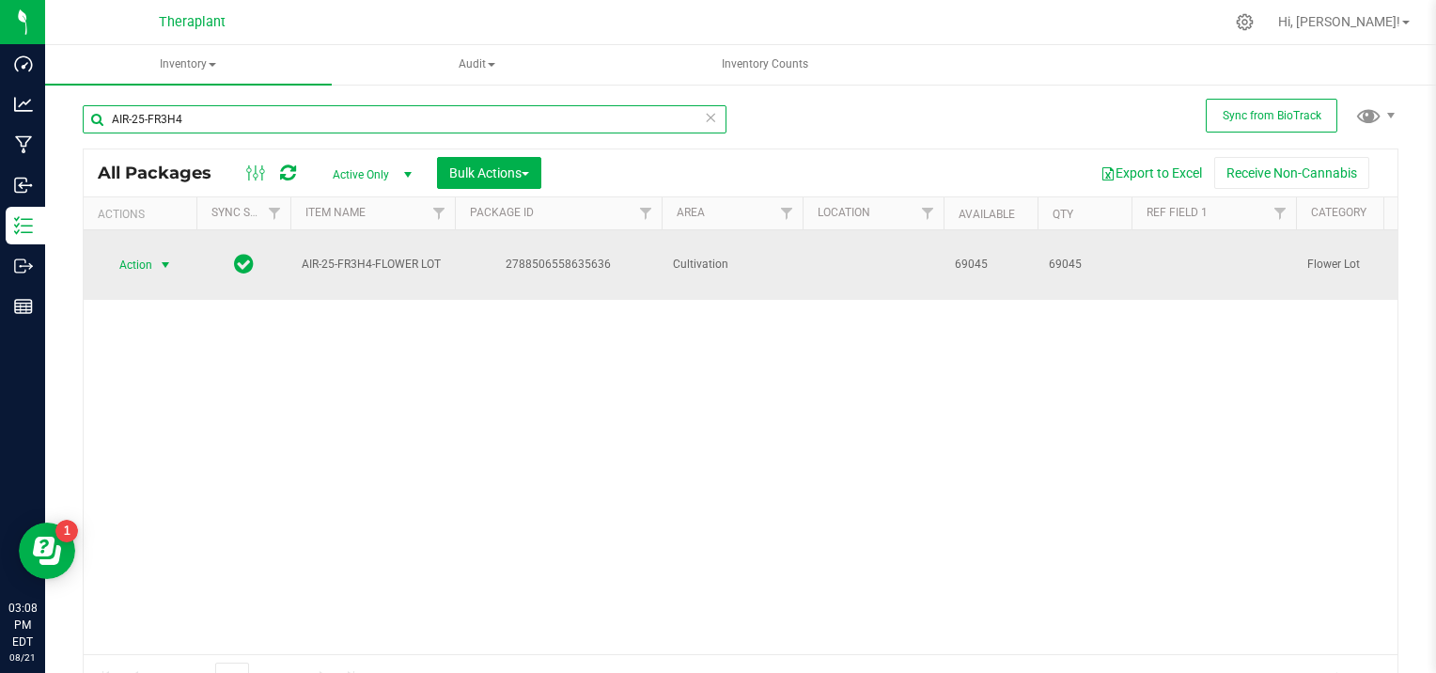
type input "AIR-25-FR3H4"
click at [163, 257] on span "select" at bounding box center [165, 264] width 15 height 15
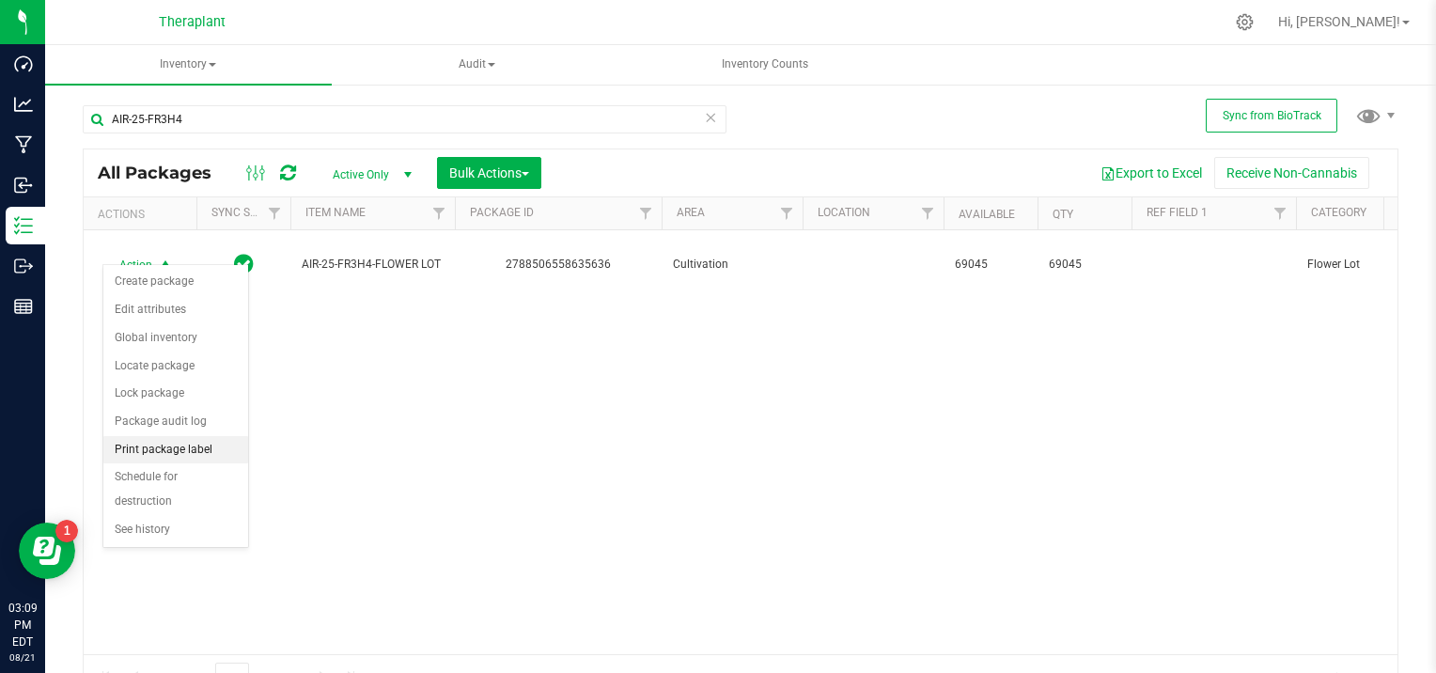
click at [186, 447] on li "Print package label" at bounding box center [175, 450] width 145 height 28
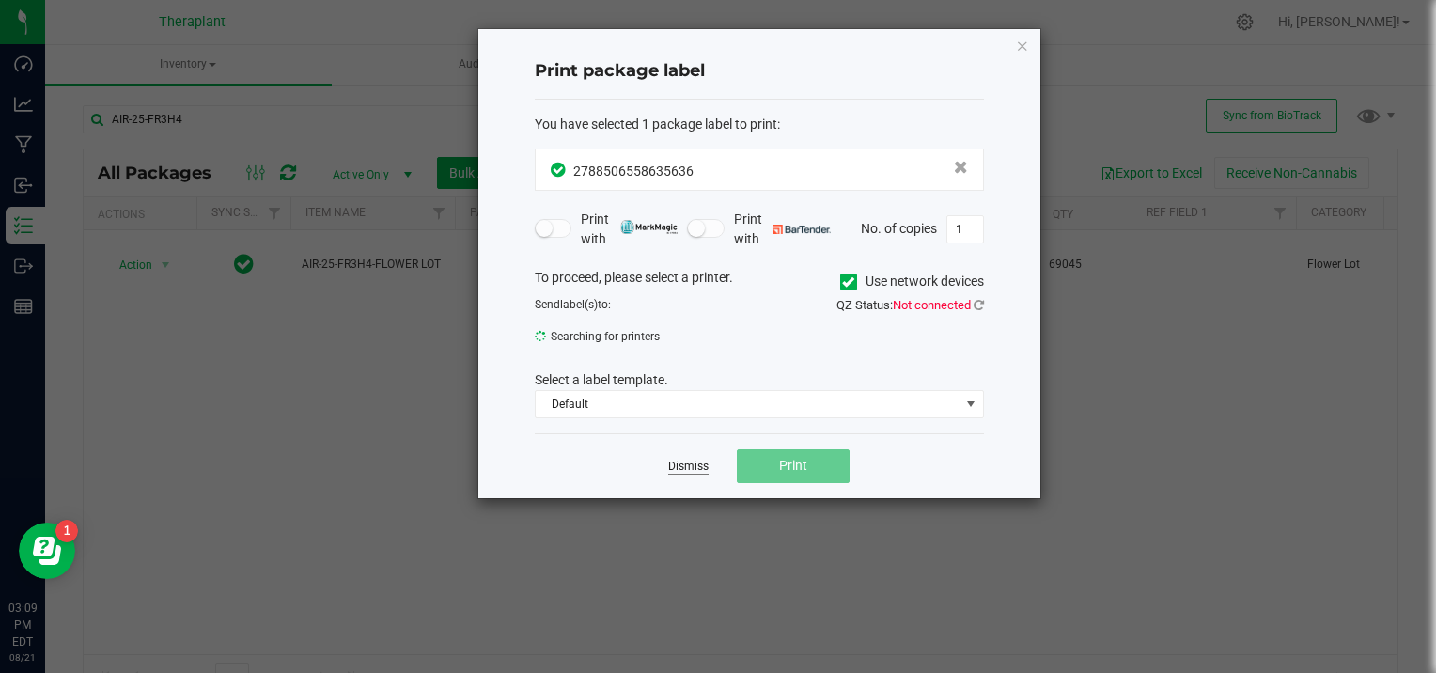
click at [691, 458] on link "Dismiss" at bounding box center [688, 466] width 40 height 16
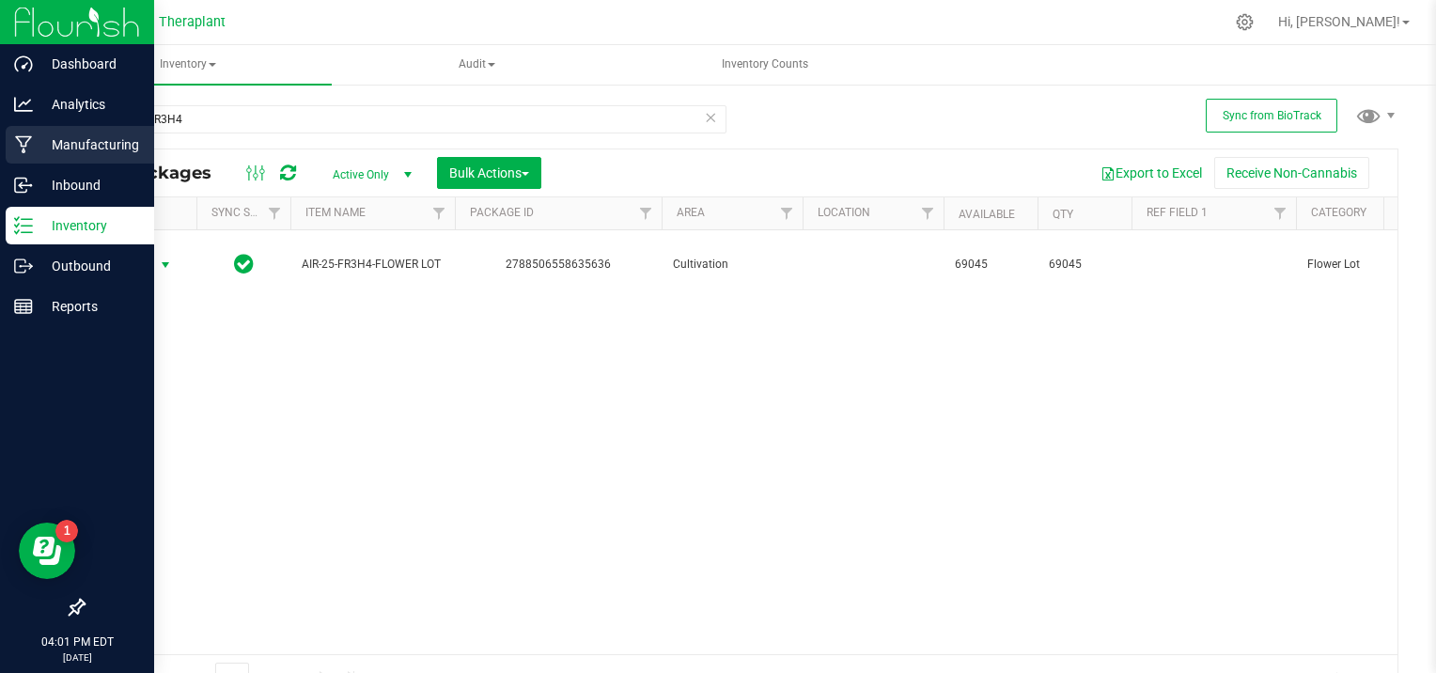
click at [101, 144] on p "Manufacturing" at bounding box center [89, 144] width 113 height 23
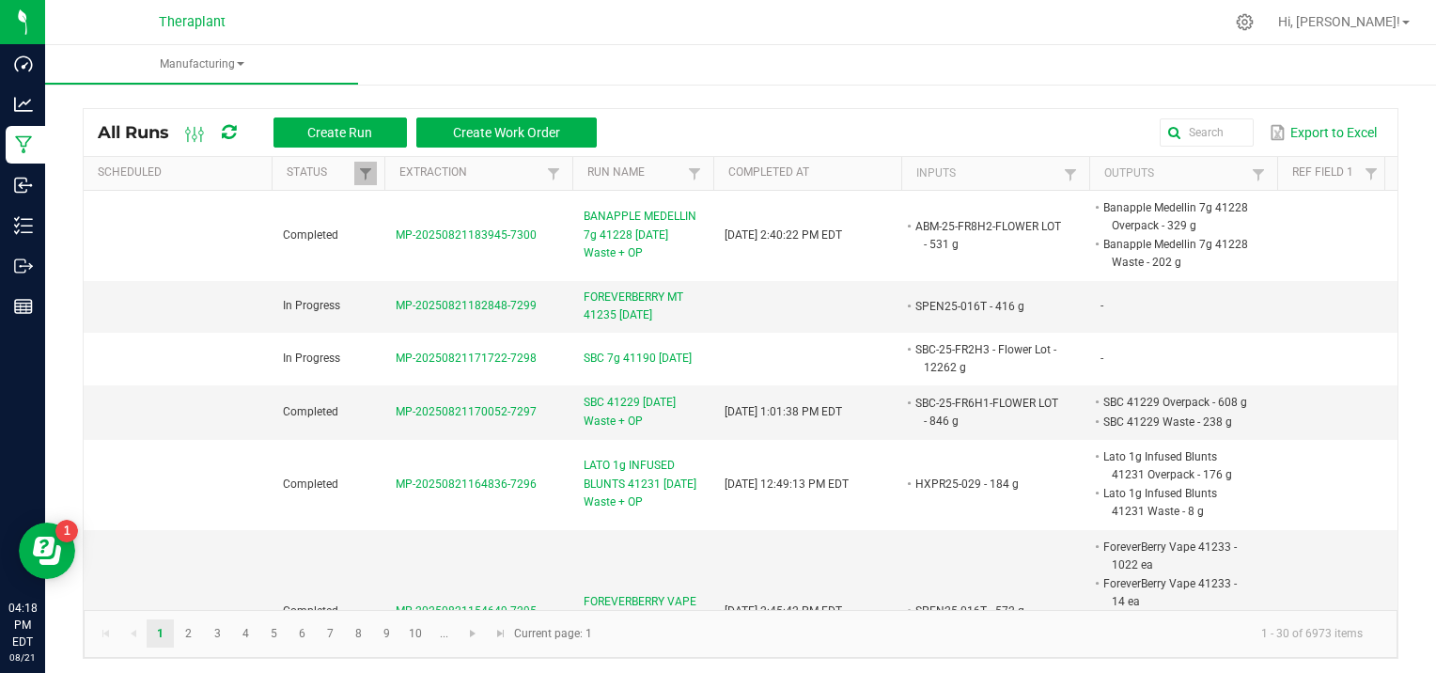
click at [463, 16] on div at bounding box center [779, 22] width 887 height 37
click at [406, 26] on div at bounding box center [779, 22] width 887 height 37
click at [461, 60] on ul "Manufacturing" at bounding box center [763, 65] width 1436 height 40
click at [424, 38] on div at bounding box center [779, 22] width 887 height 37
click at [458, 11] on div at bounding box center [779, 22] width 887 height 37
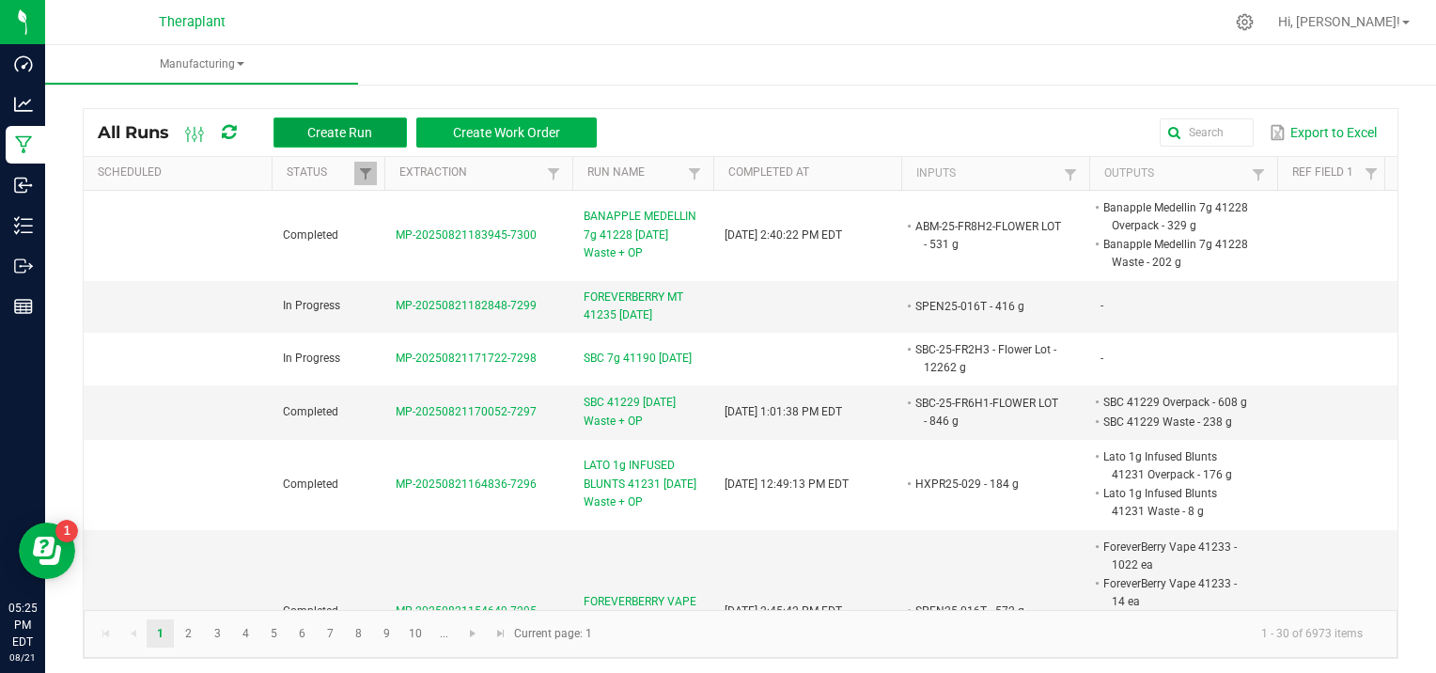
click at [325, 131] on span "Create Run" at bounding box center [339, 132] width 65 height 15
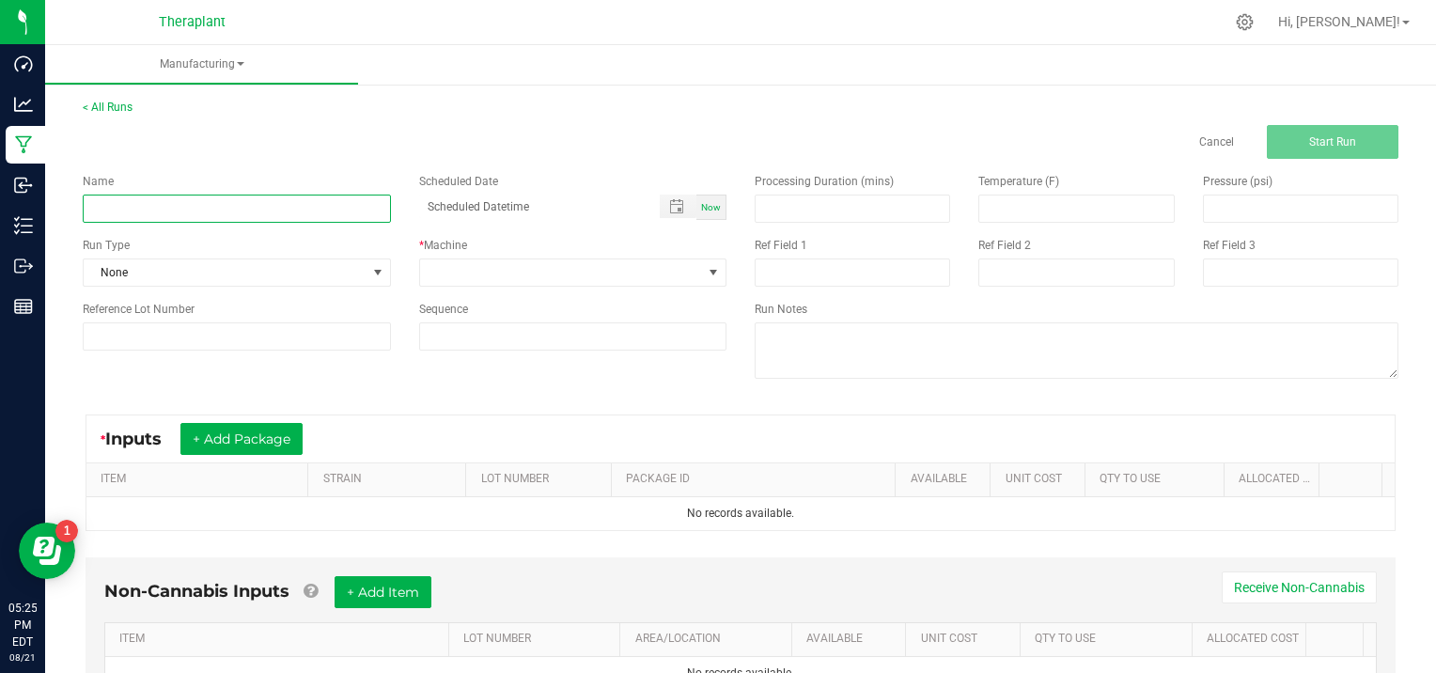
click at [133, 202] on input at bounding box center [237, 208] width 308 height 28
type input "FOREVERBERRY 1g BLUNTS 41249 [DATE]"
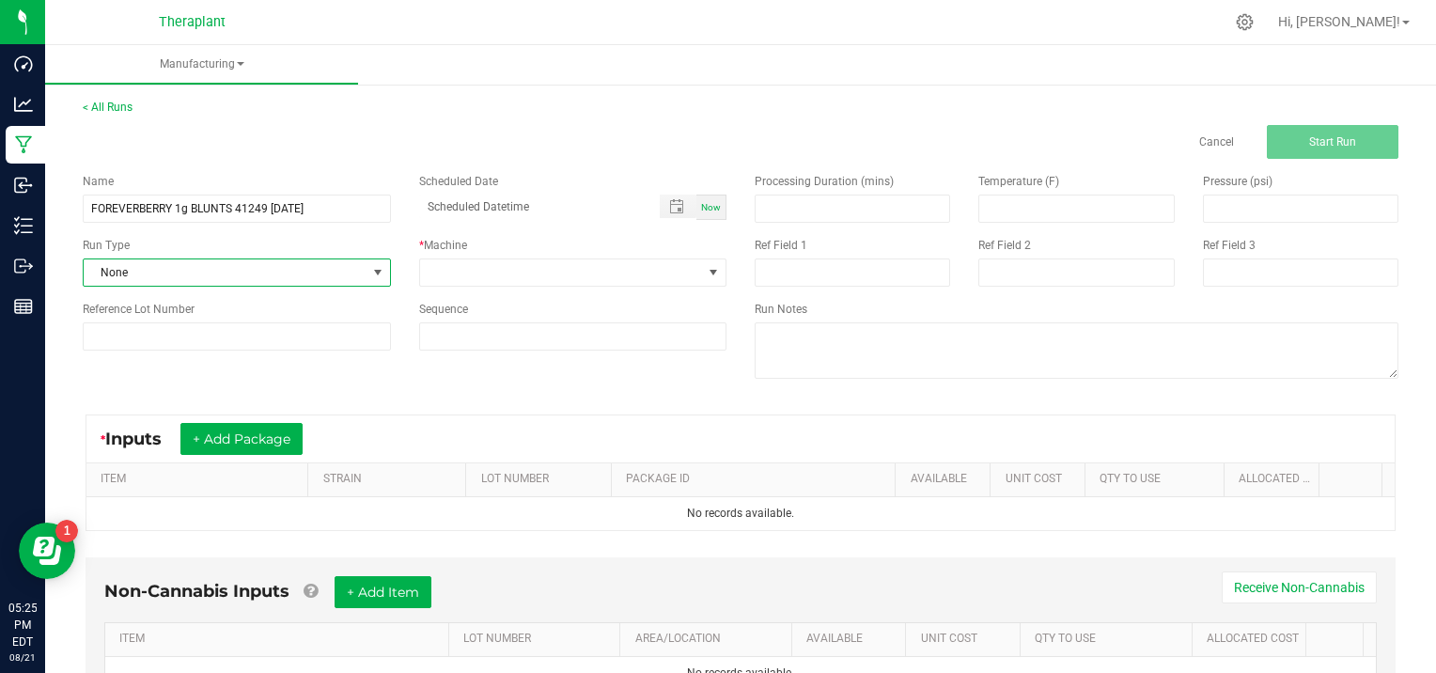
click at [373, 269] on span at bounding box center [377, 272] width 15 height 15
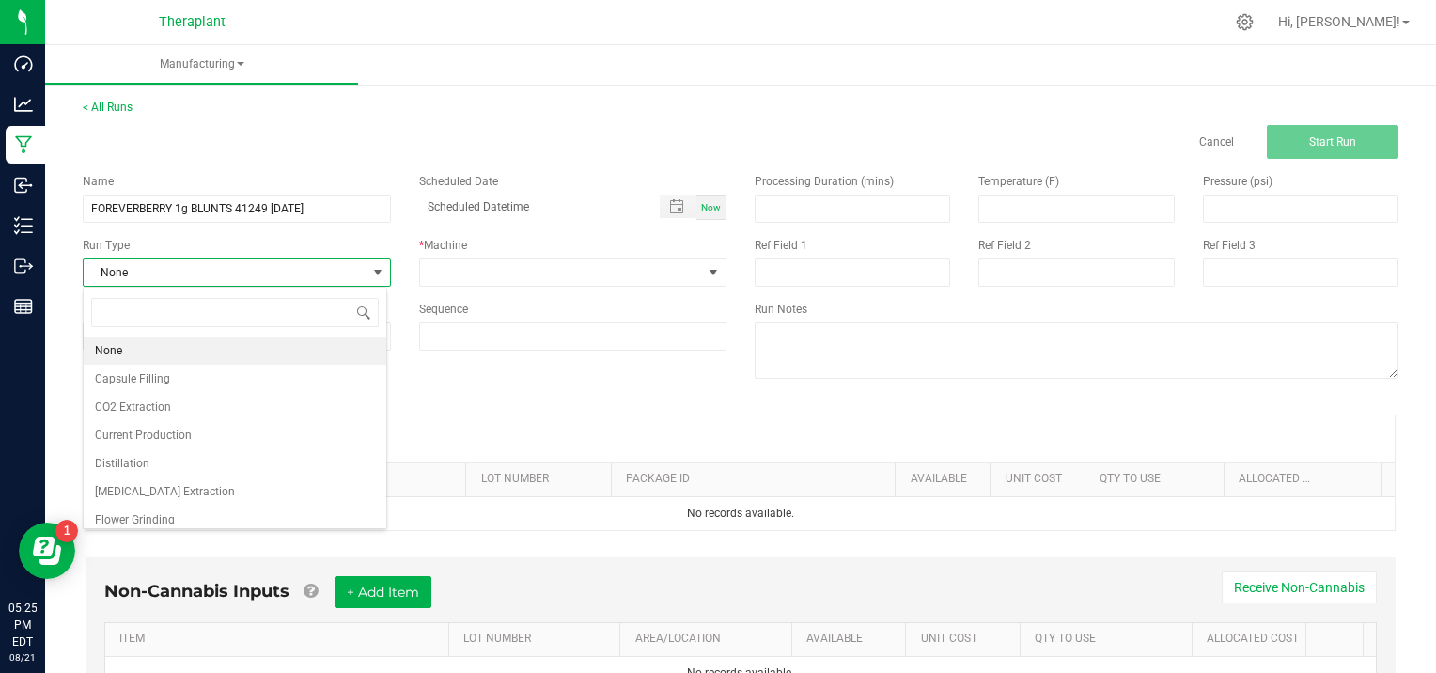
scroll to position [121, 0]
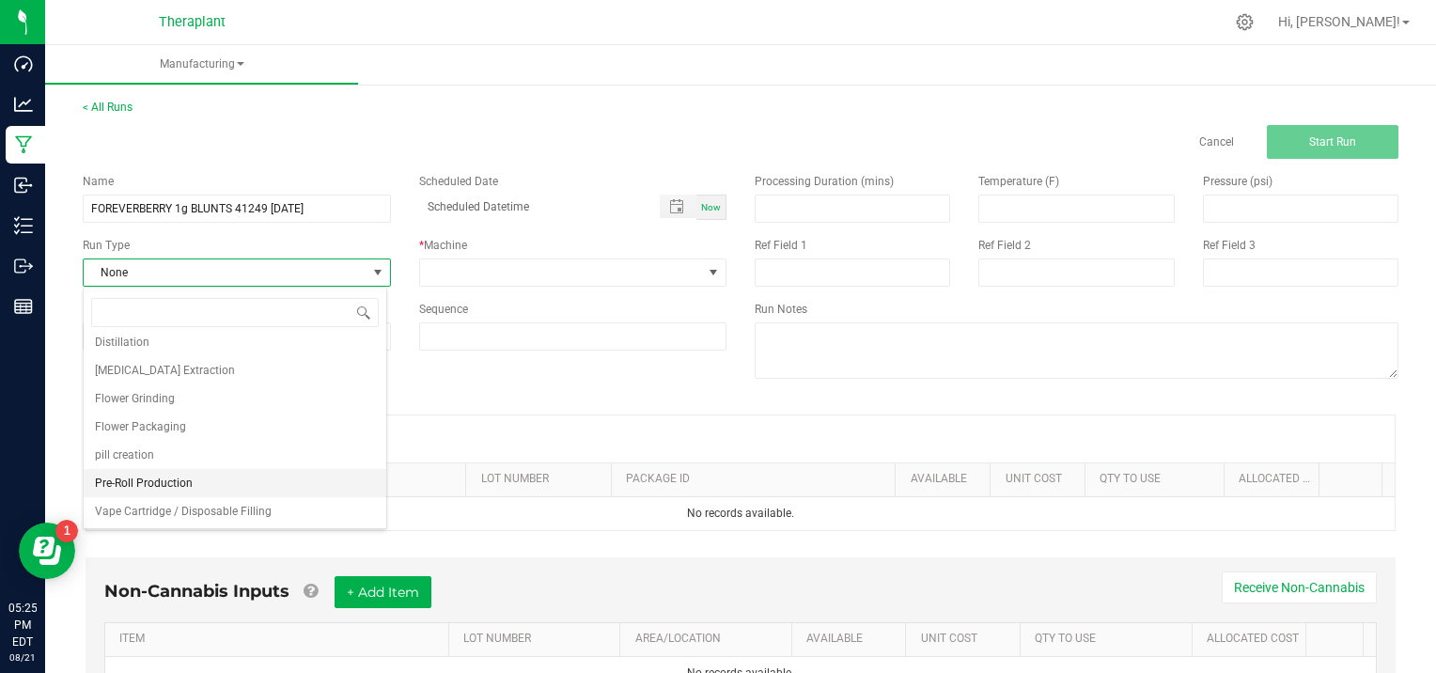
click at [297, 481] on li "Pre-Roll Production" at bounding box center [235, 483] width 303 height 28
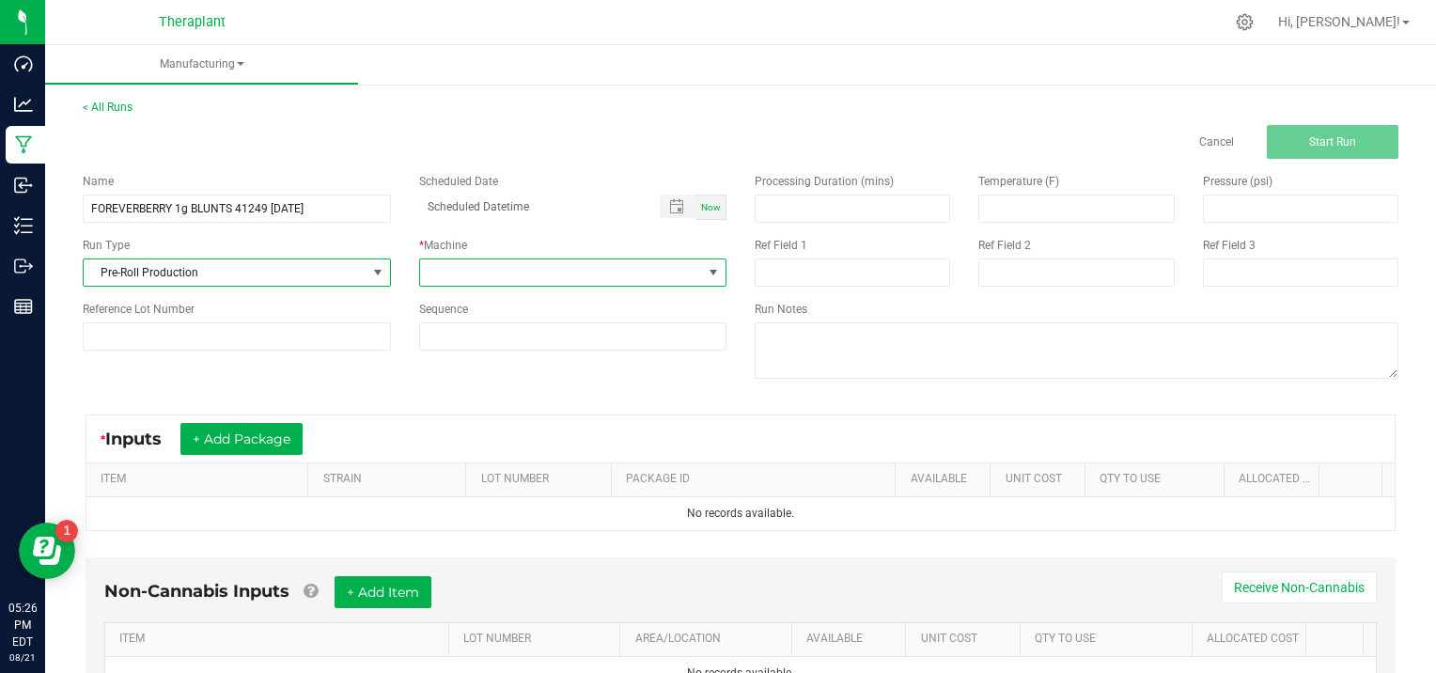
click at [704, 263] on span at bounding box center [713, 272] width 23 height 26
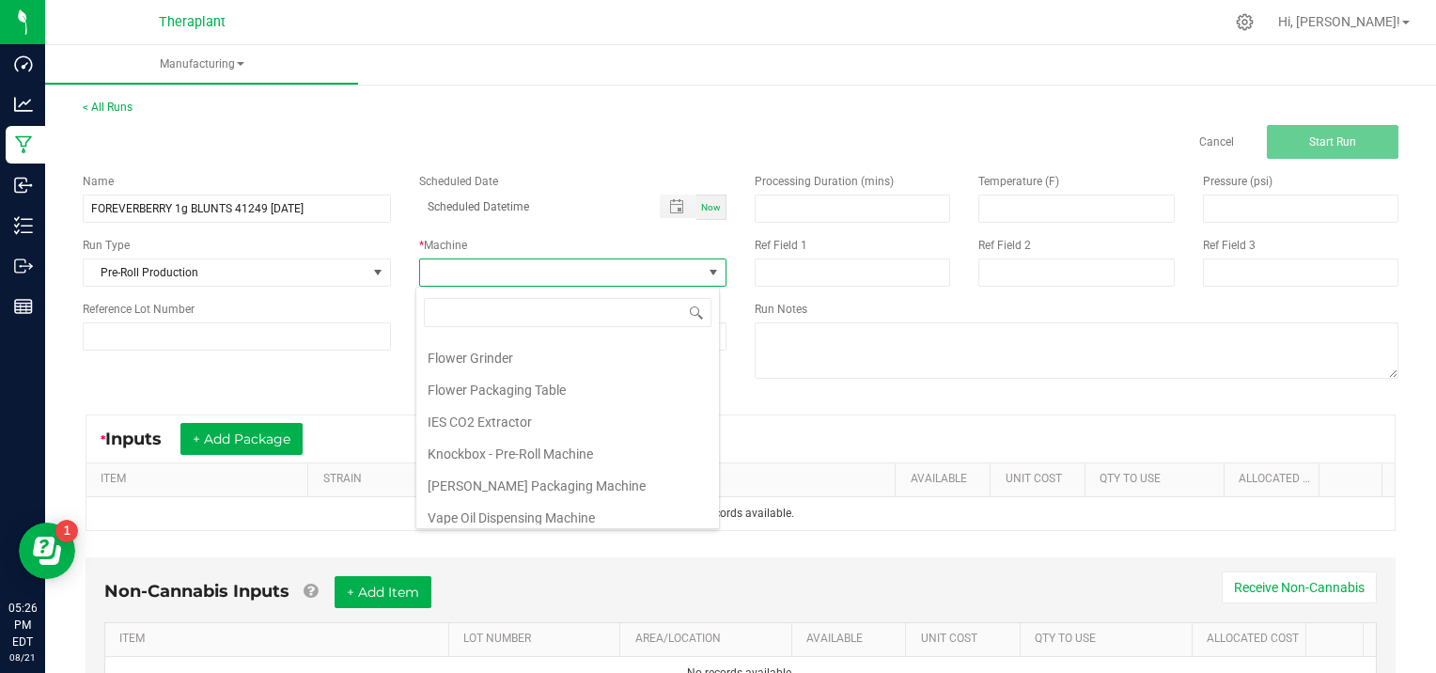
scroll to position [96, 0]
click at [565, 440] on li "Knockbox - Pre-Roll Machine" at bounding box center [567, 448] width 303 height 32
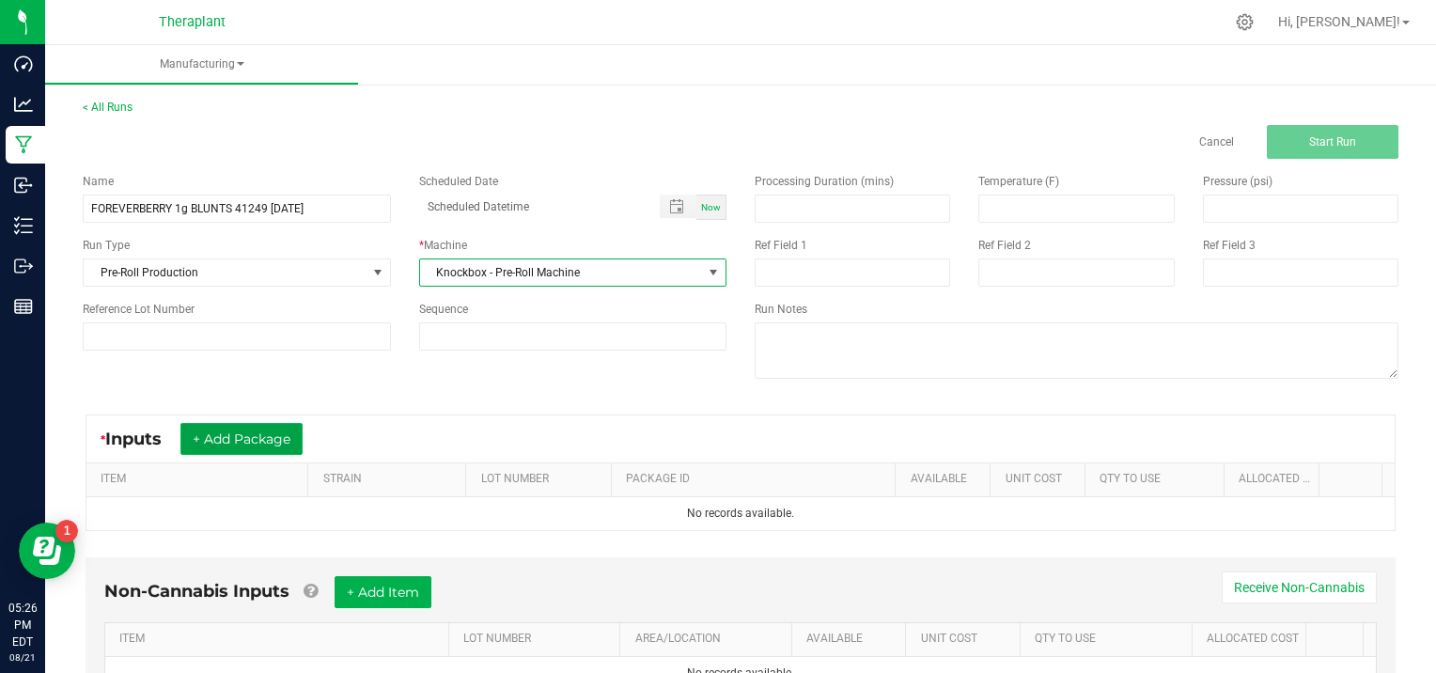
click at [253, 430] on button "+ Add Package" at bounding box center [241, 439] width 122 height 32
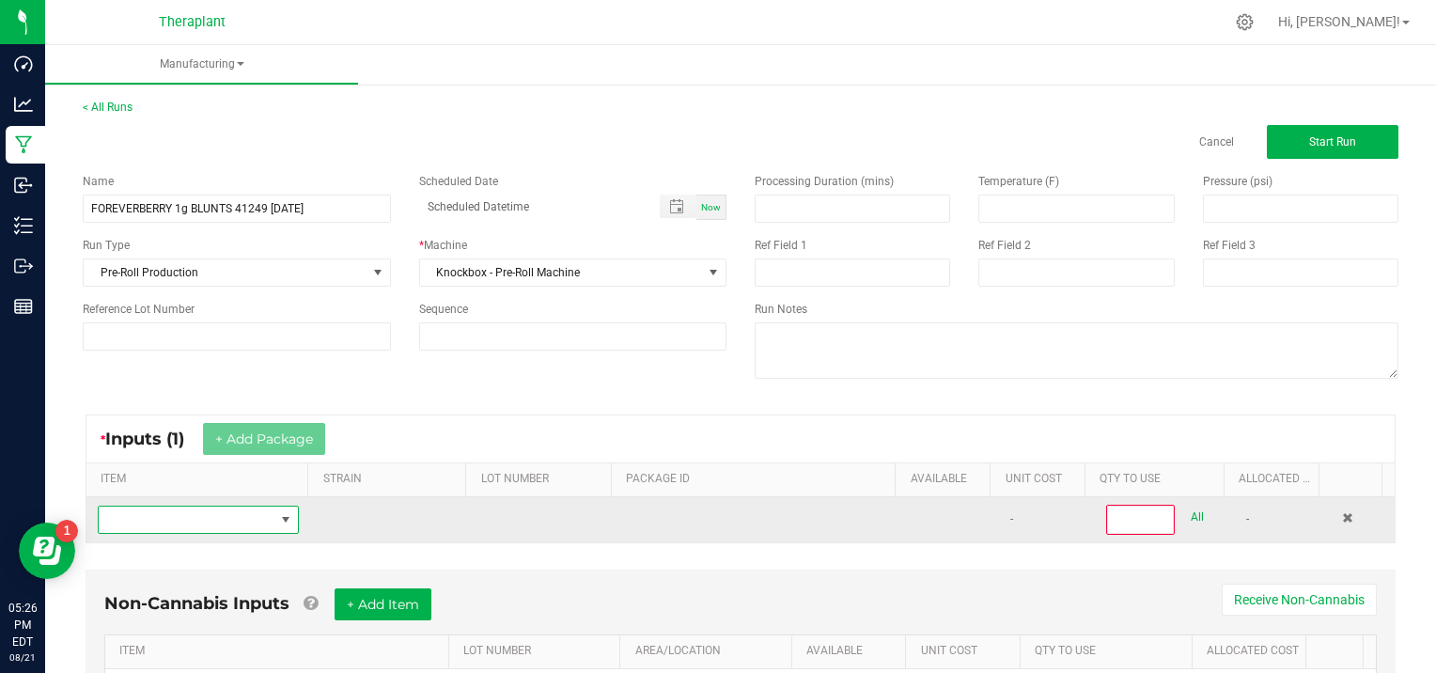
click at [127, 519] on span "NO DATA FOUND" at bounding box center [187, 519] width 176 height 26
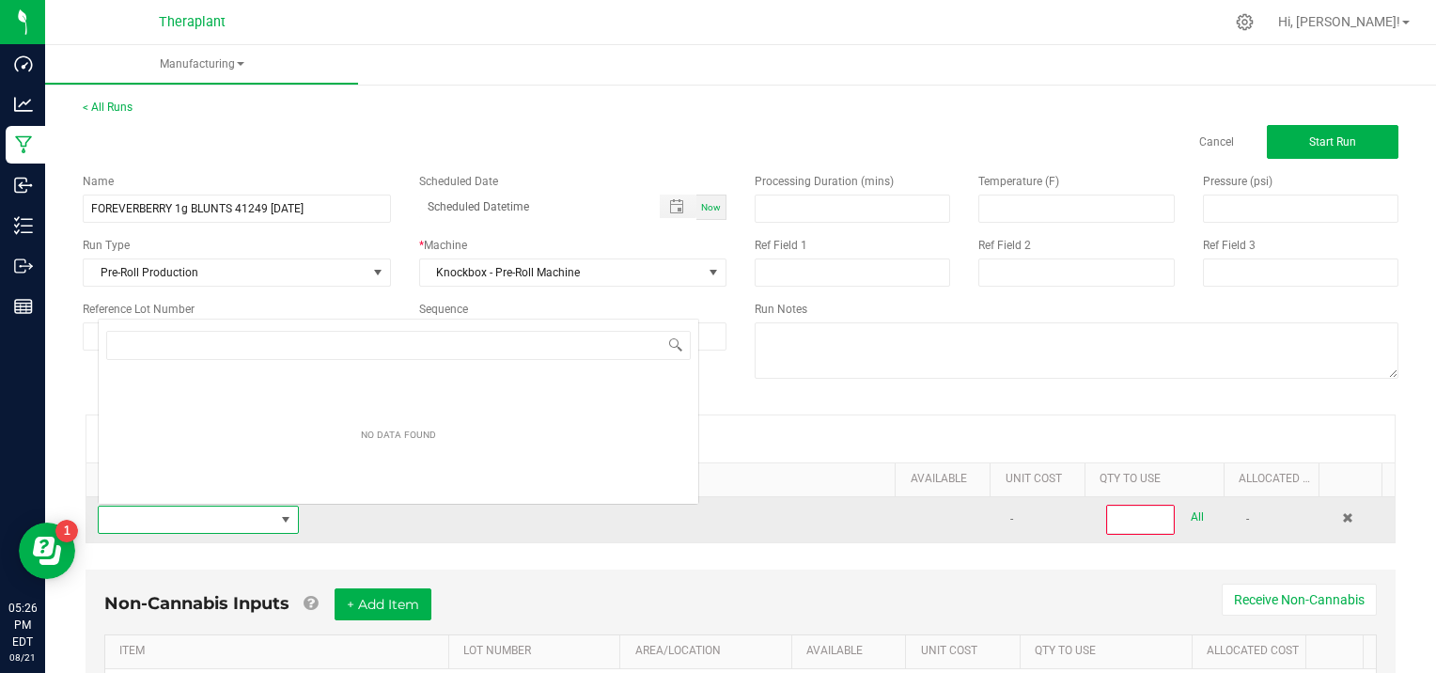
scroll to position [27, 194]
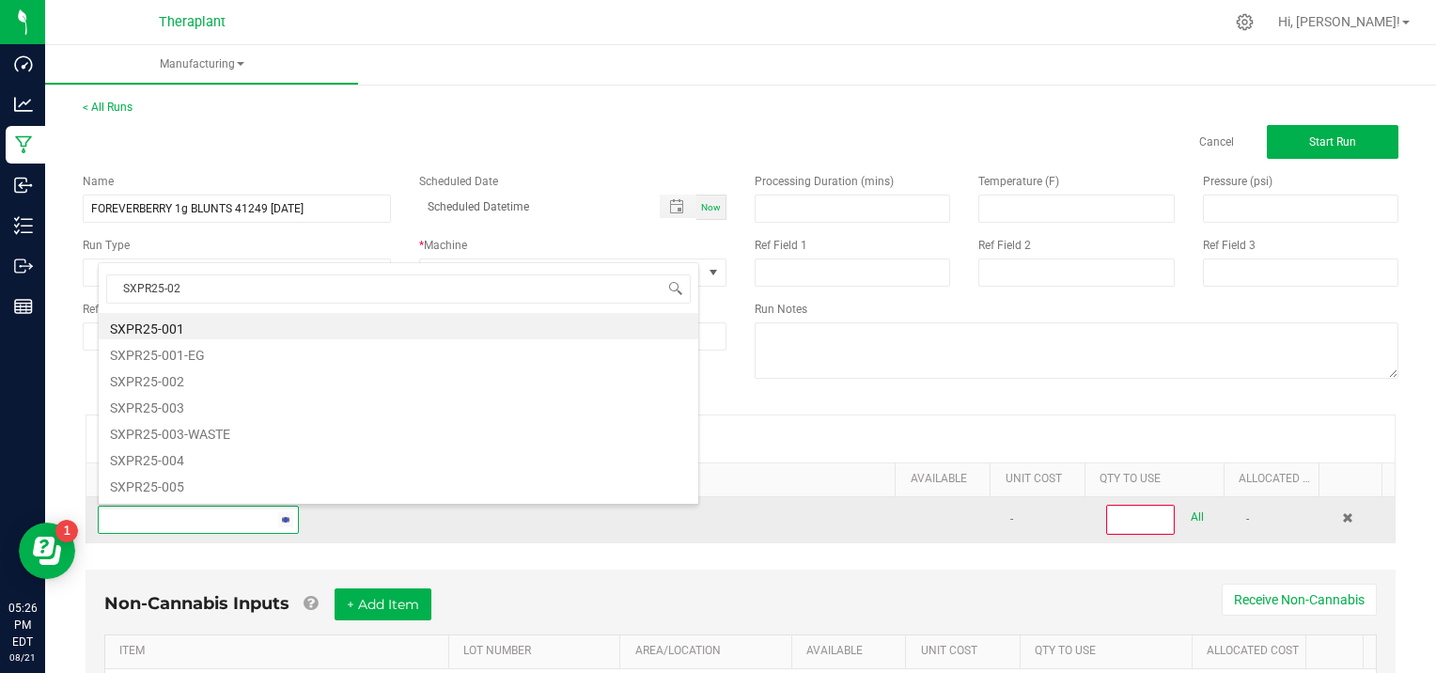
type input "SXPR25-021"
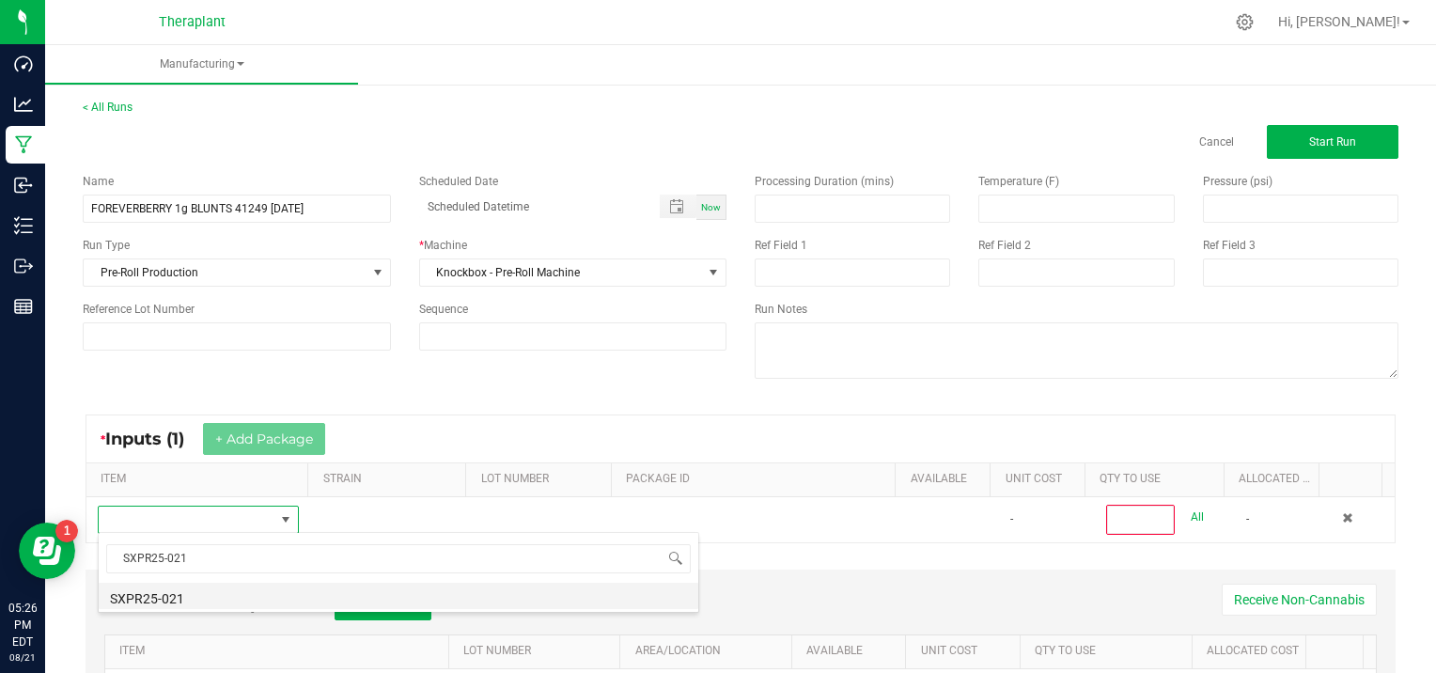
click at [158, 600] on li "SXPR25-021" at bounding box center [398, 595] width 599 height 26
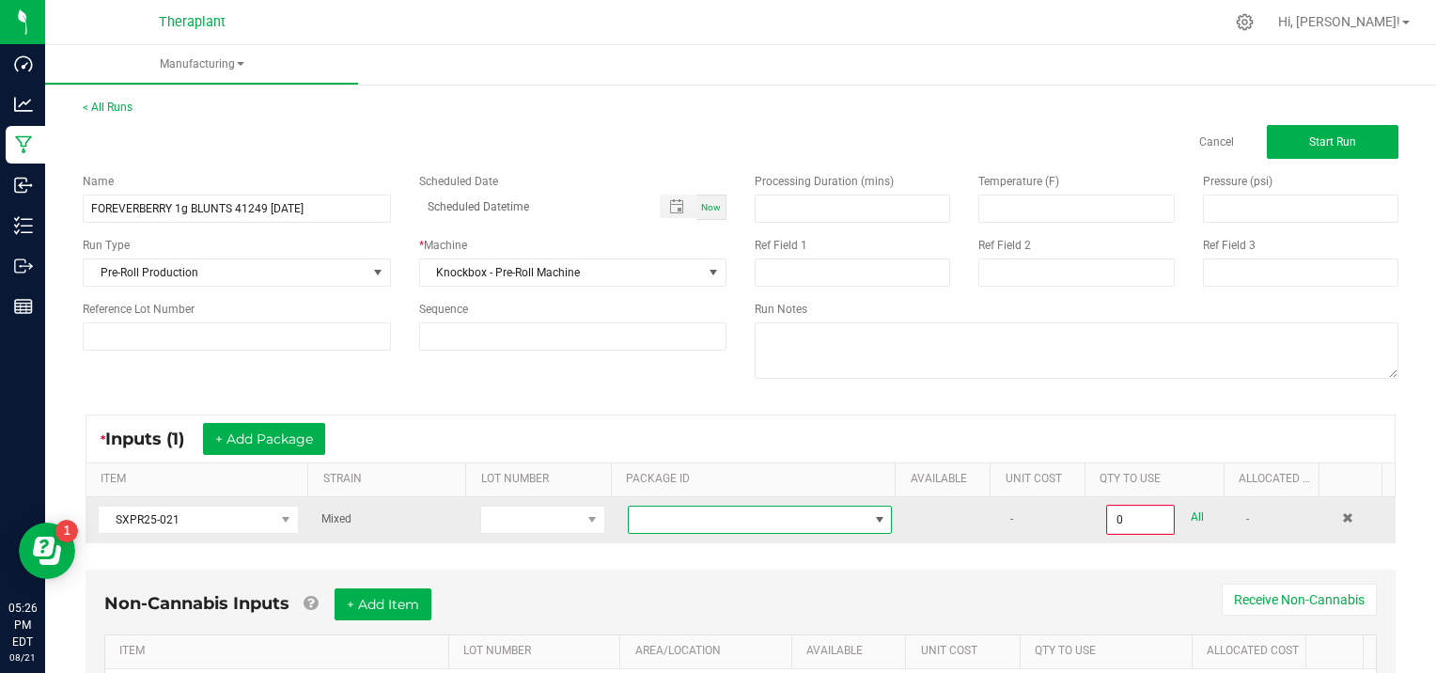
click at [872, 517] on span at bounding box center [879, 519] width 15 height 15
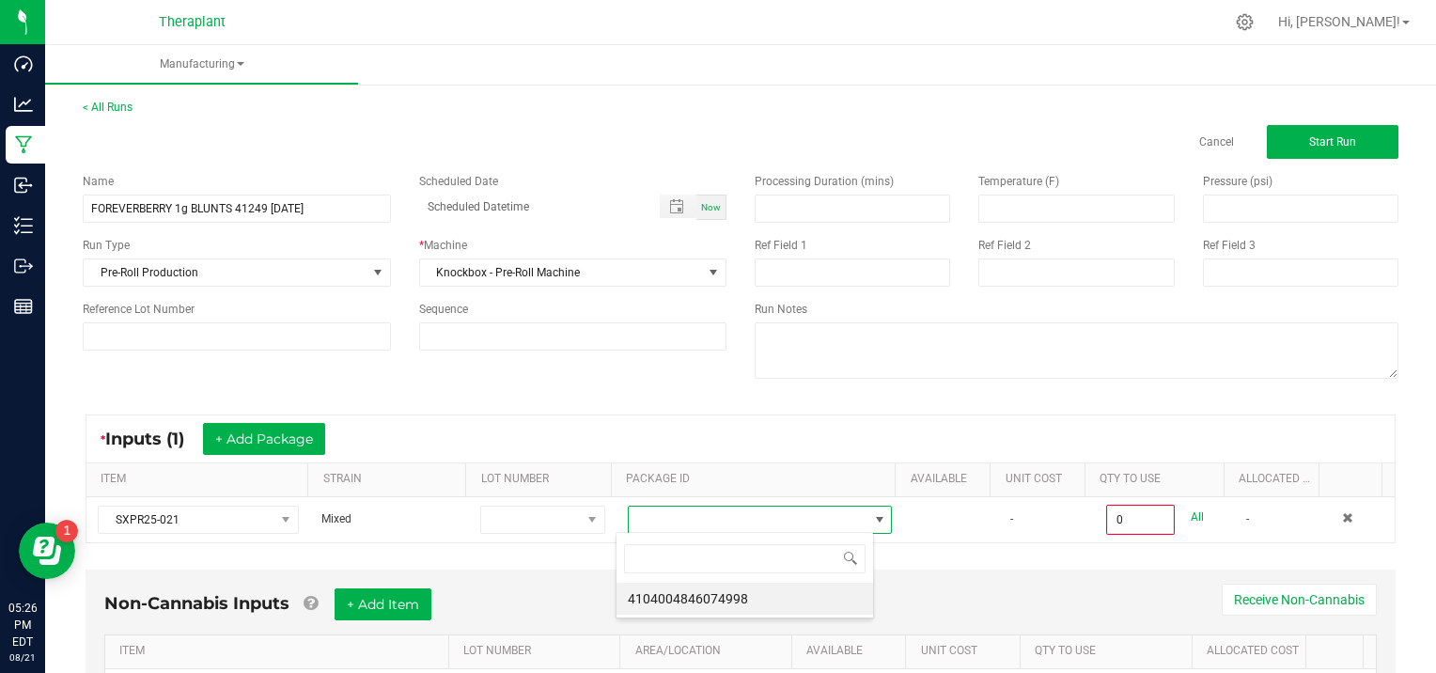
scroll to position [27, 257]
click at [753, 598] on li "4104004846074998" at bounding box center [744, 598] width 256 height 32
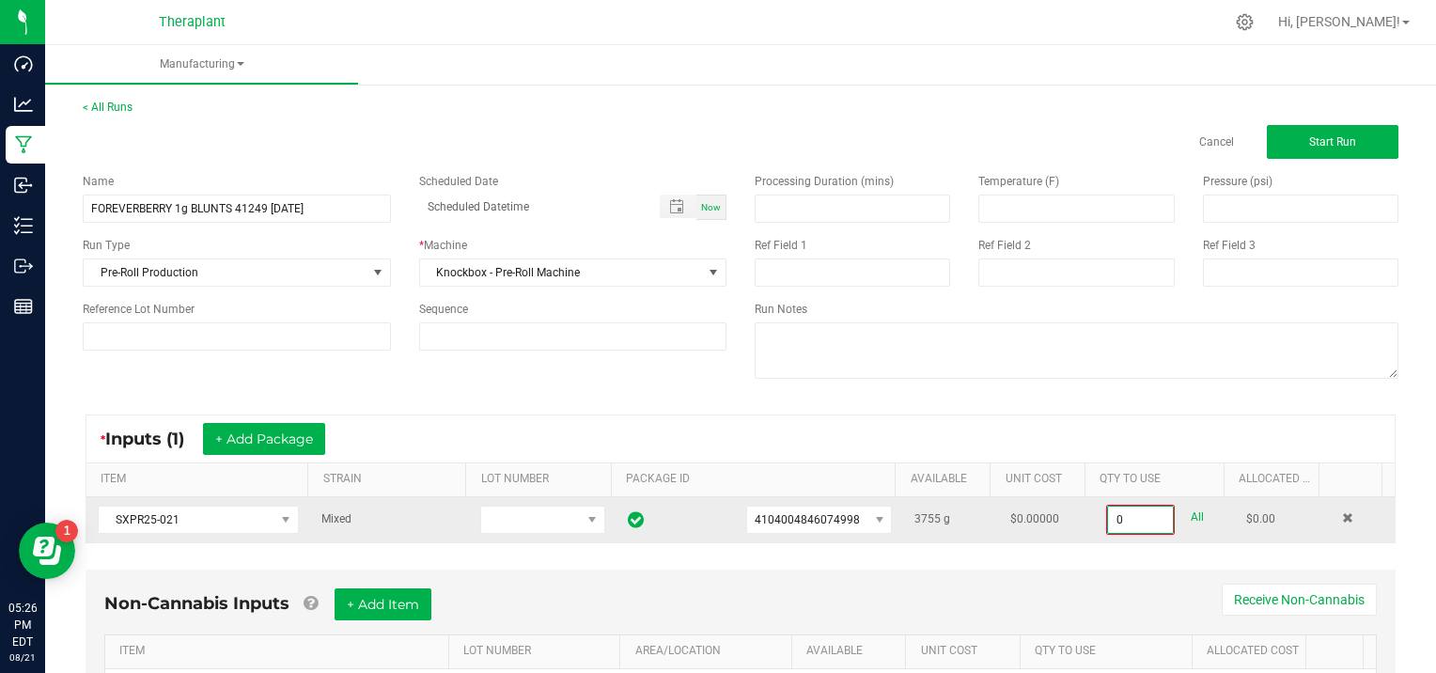
click at [1142, 518] on input "0" at bounding box center [1140, 519] width 65 height 26
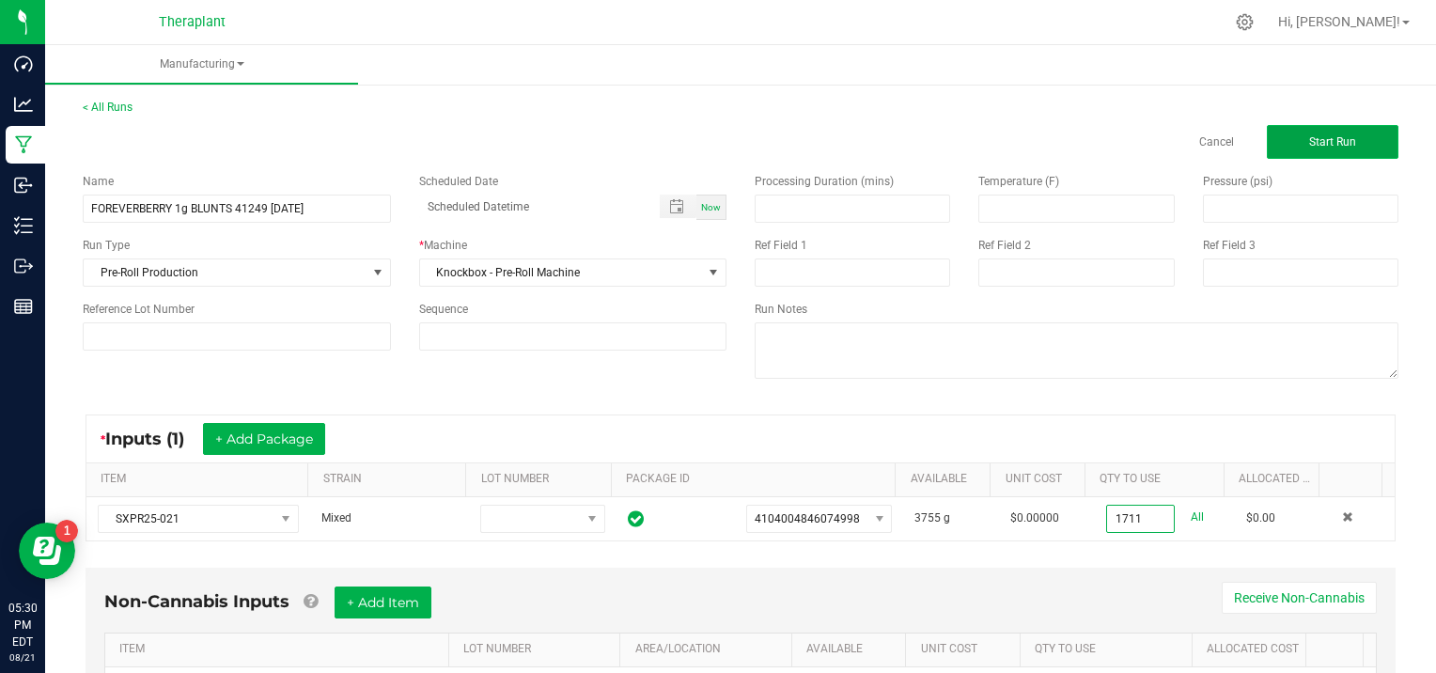
type input "1711.0000 g"
click at [1332, 141] on span "Start Run" at bounding box center [1332, 141] width 47 height 13
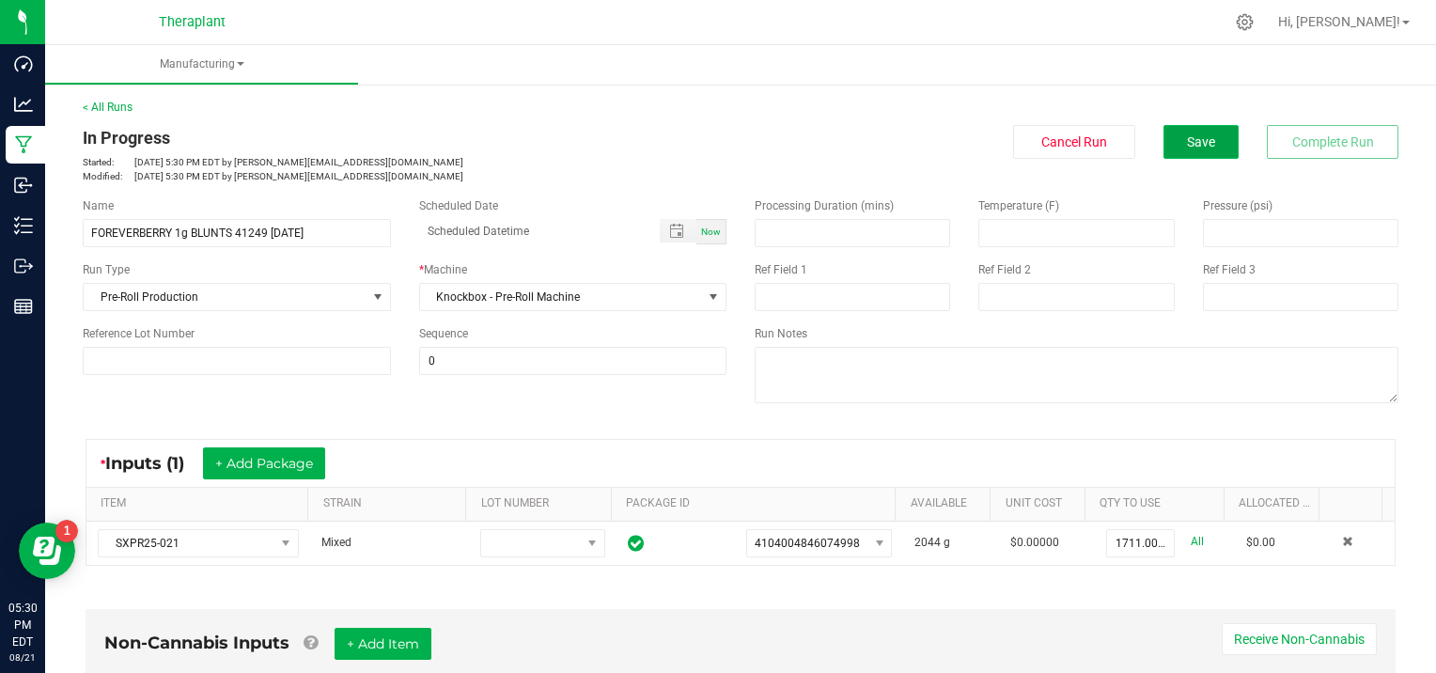
click at [1187, 146] on span "Save" at bounding box center [1201, 141] width 28 height 15
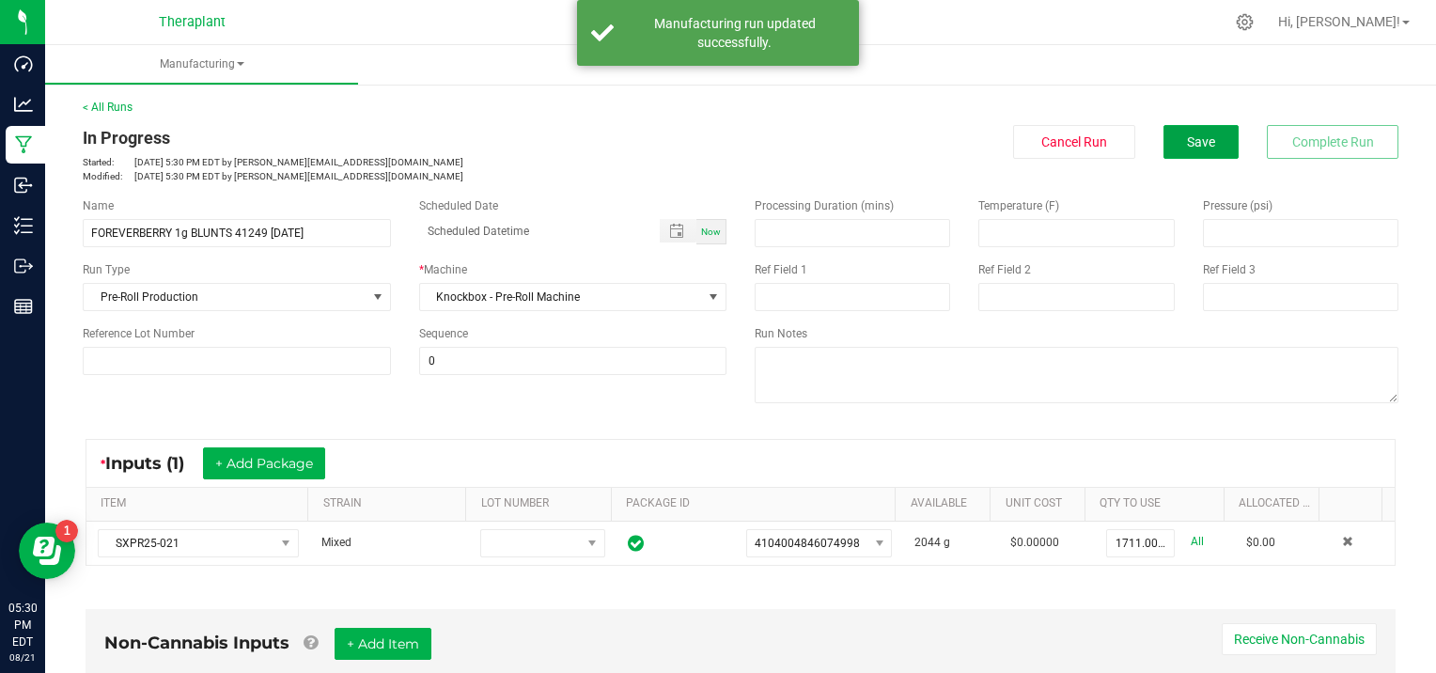
click at [1187, 146] on span "Save" at bounding box center [1201, 141] width 28 height 15
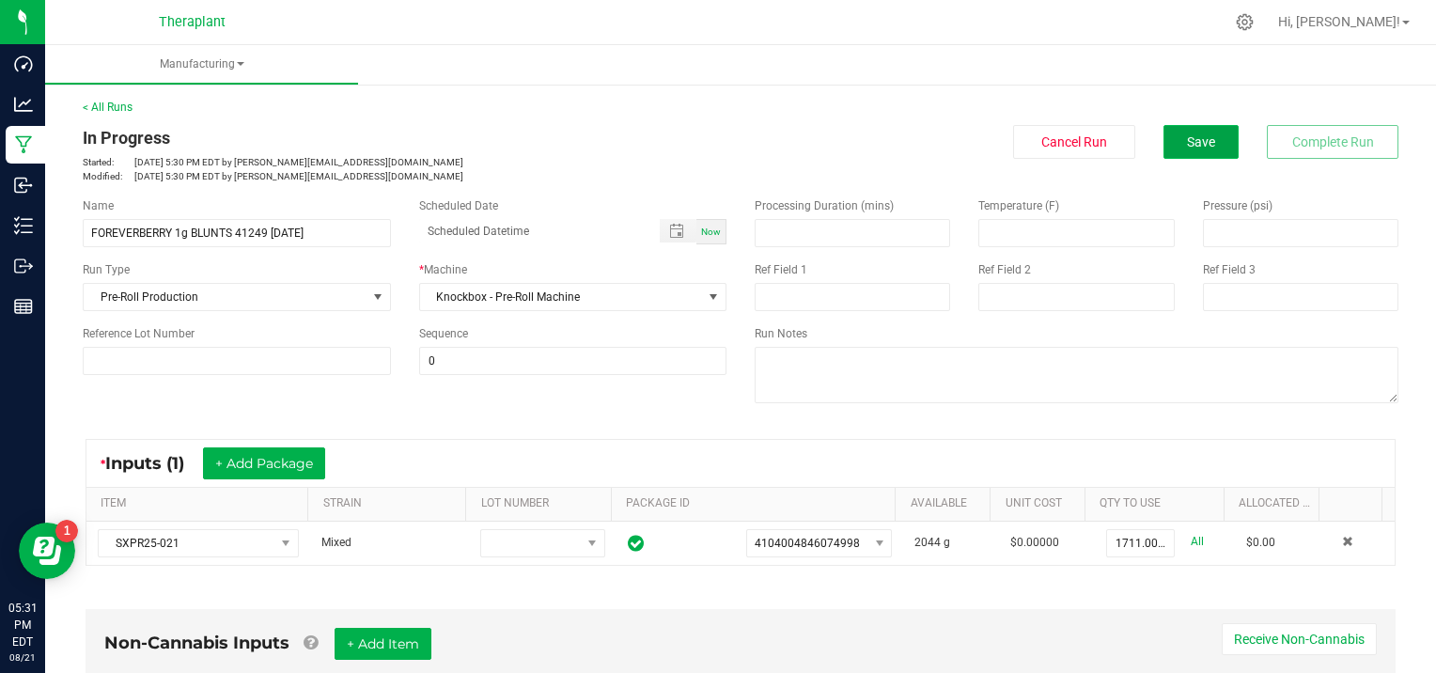
click at [1187, 134] on span "Save" at bounding box center [1201, 141] width 28 height 15
